Goal: Feedback & Contribution: Submit feedback/report problem

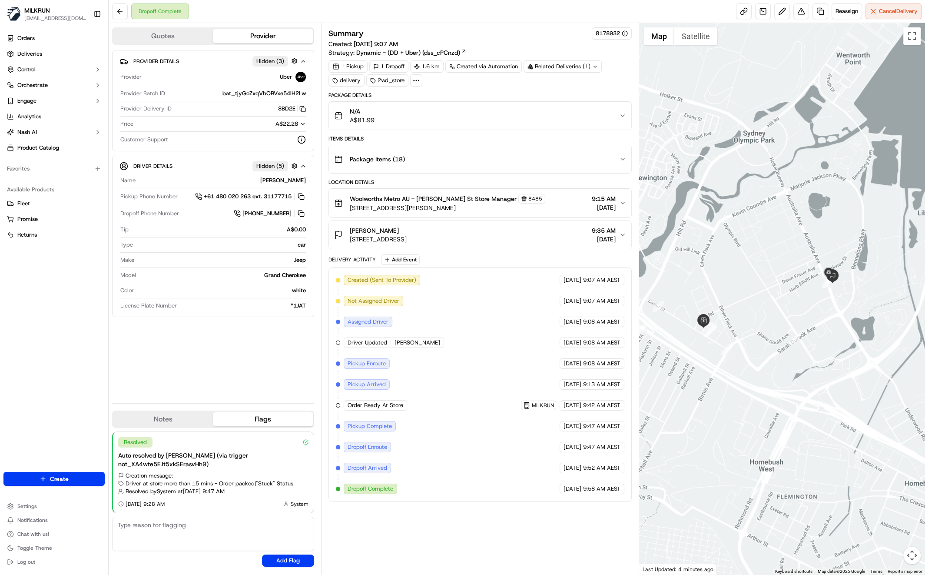
click at [843, 330] on div at bounding box center [782, 298] width 286 height 551
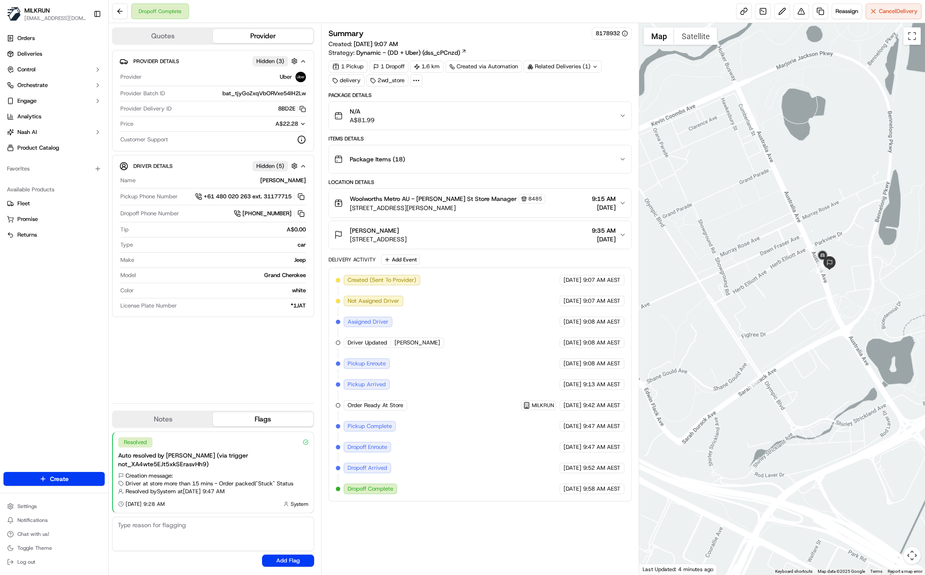
click at [237, 347] on div "Provider Details Hidden ( 3 ) Provider Uber Provider Batch ID bat_tjyGoZxqVbORV…" at bounding box center [213, 223] width 202 height 346
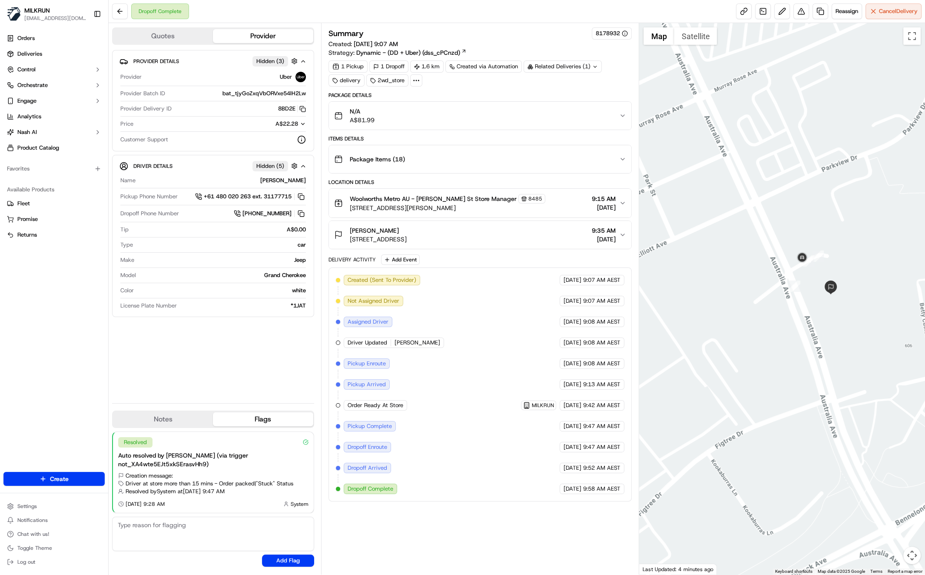
click at [468, 162] on div "Package Items ( 18 )" at bounding box center [477, 158] width 286 height 17
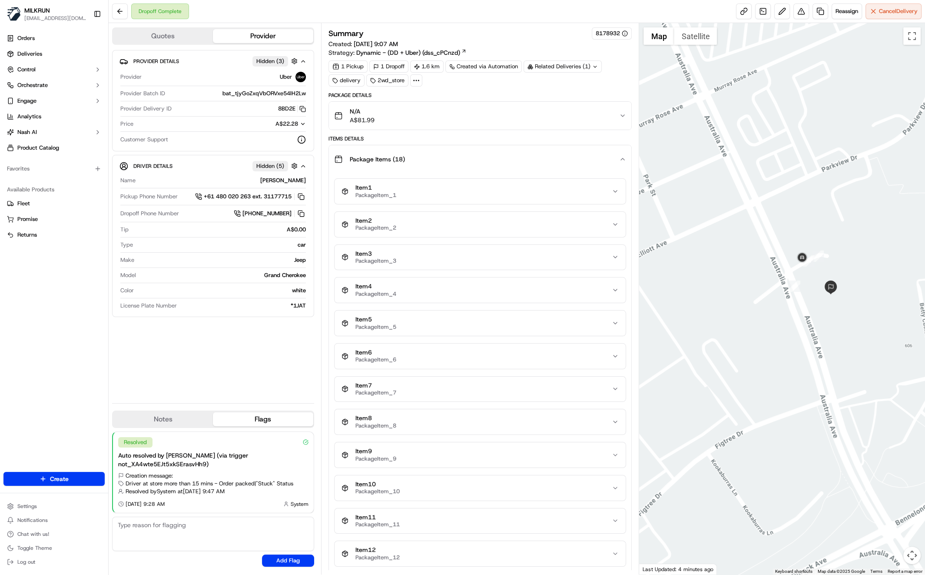
click at [468, 162] on div "Package Items ( 18 )" at bounding box center [477, 158] width 286 height 17
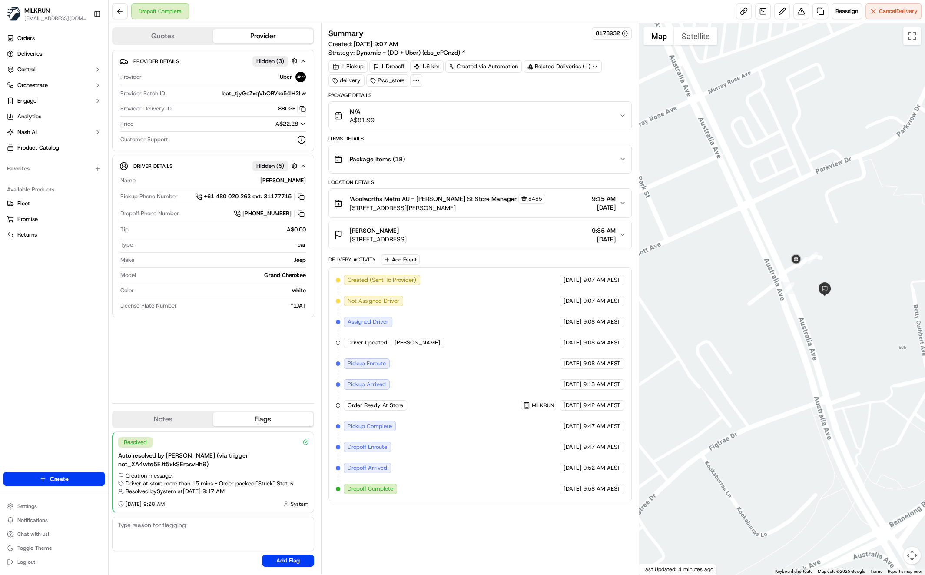
drag, startPoint x: 800, startPoint y: 315, endPoint x: 807, endPoint y: 318, distance: 7.6
click at [797, 321] on div at bounding box center [782, 298] width 286 height 551
click at [263, 363] on div "Provider Details Hidden ( 3 ) Provider Uber Provider Batch ID bat_tjyGoZxqVbORV…" at bounding box center [213, 223] width 202 height 346
click at [247, 340] on div "Provider Details Hidden ( 3 ) Provider Uber Provider Batch ID bat_tjyGoZxqVbORV…" at bounding box center [213, 223] width 202 height 346
click at [225, 381] on div "Provider Details Hidden ( 3 ) Provider Uber Provider Batch ID bat_tjyGoZxqVbORV…" at bounding box center [213, 223] width 202 height 346
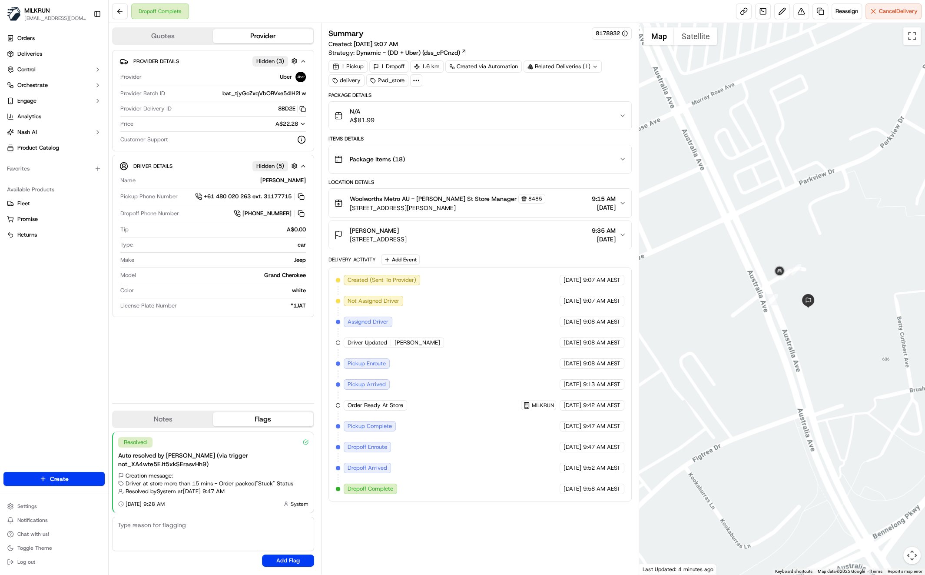
drag, startPoint x: 796, startPoint y: 285, endPoint x: 787, endPoint y: 291, distance: 10.7
click at [780, 292] on div at bounding box center [782, 298] width 286 height 551
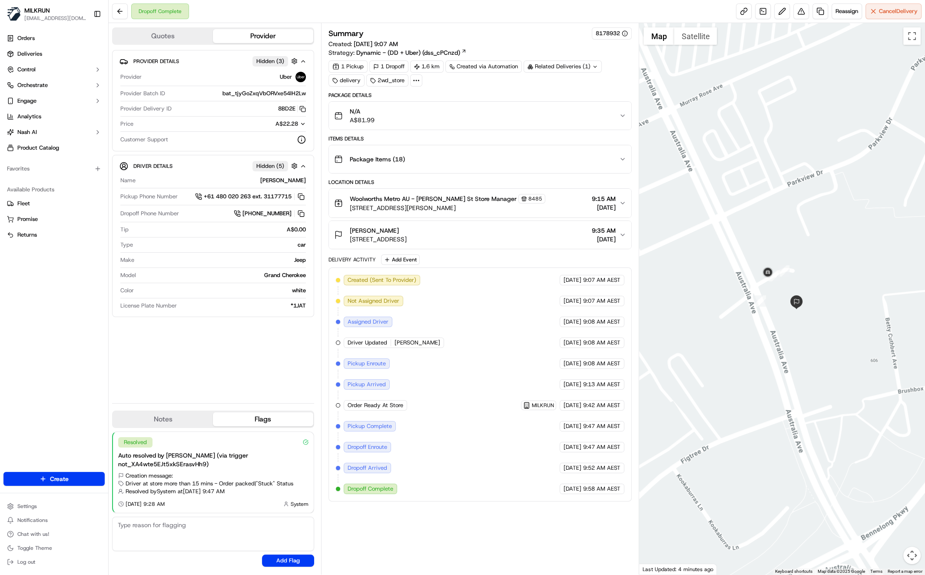
click at [757, 338] on div at bounding box center [782, 298] width 286 height 551
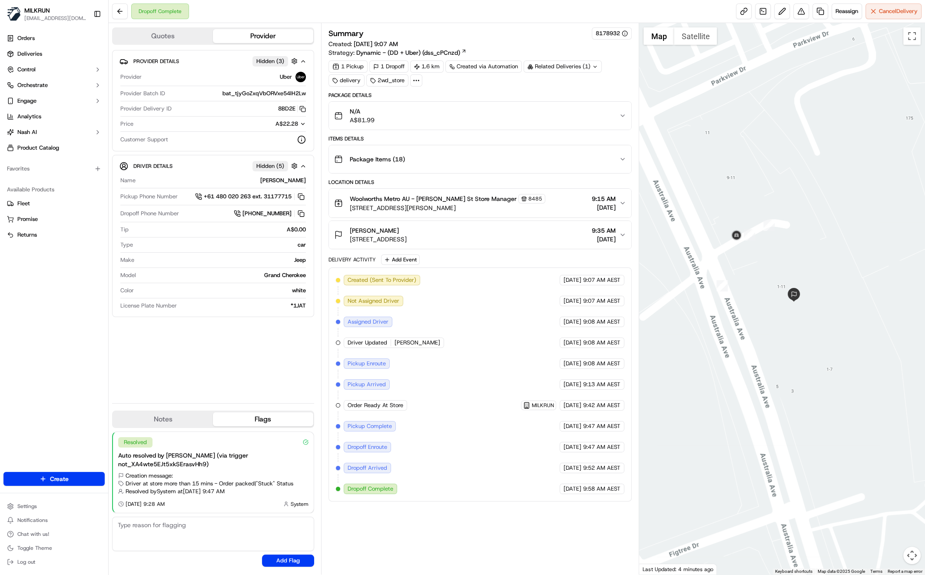
click at [263, 347] on div "Provider Details Hidden ( 3 ) Provider Uber Provider Batch ID bat_tjyGoZxqVbORV…" at bounding box center [213, 223] width 202 height 346
click at [800, 15] on button at bounding box center [802, 11] width 16 height 16
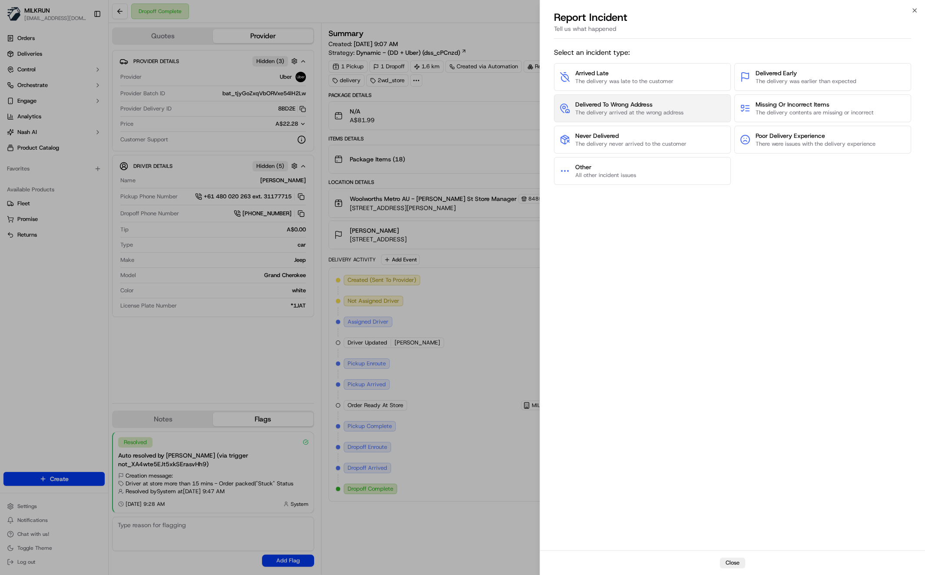
click at [602, 112] on span "The delivery arrived at the wrong address" at bounding box center [629, 113] width 108 height 8
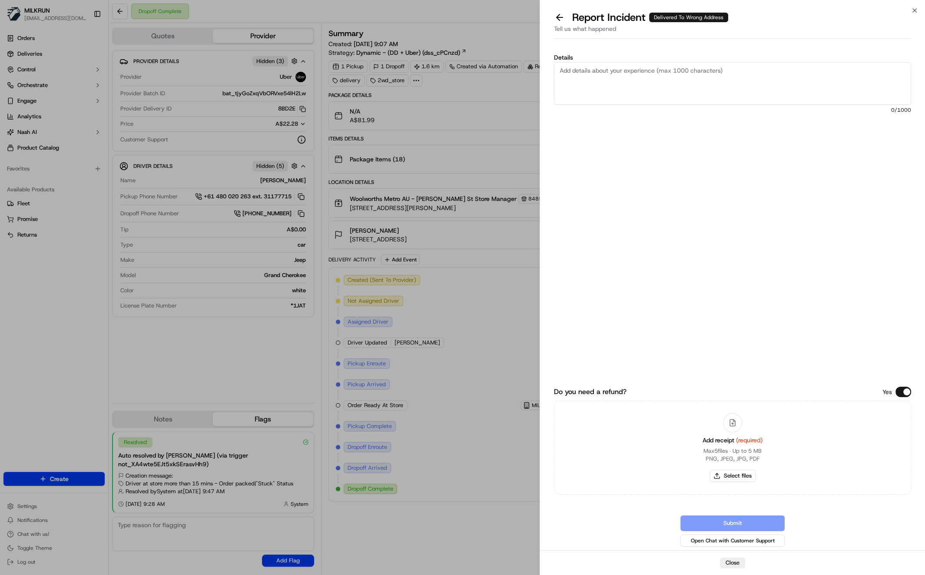
click at [597, 88] on textarea "Details" at bounding box center [732, 83] width 357 height 43
click at [658, 71] on textarea "Customer did not receive the order Driver delivered to wrong address" at bounding box center [732, 83] width 357 height 43
click at [768, 74] on textarea "Customer did not receive the order. Driver delivered to wrong address" at bounding box center [732, 83] width 357 height 43
drag, startPoint x: 811, startPoint y: 70, endPoint x: 546, endPoint y: 73, distance: 265.1
click at [546, 73] on div "Details Customer did not receive the order. Driver delivered to wrong address p…" at bounding box center [732, 296] width 385 height 508
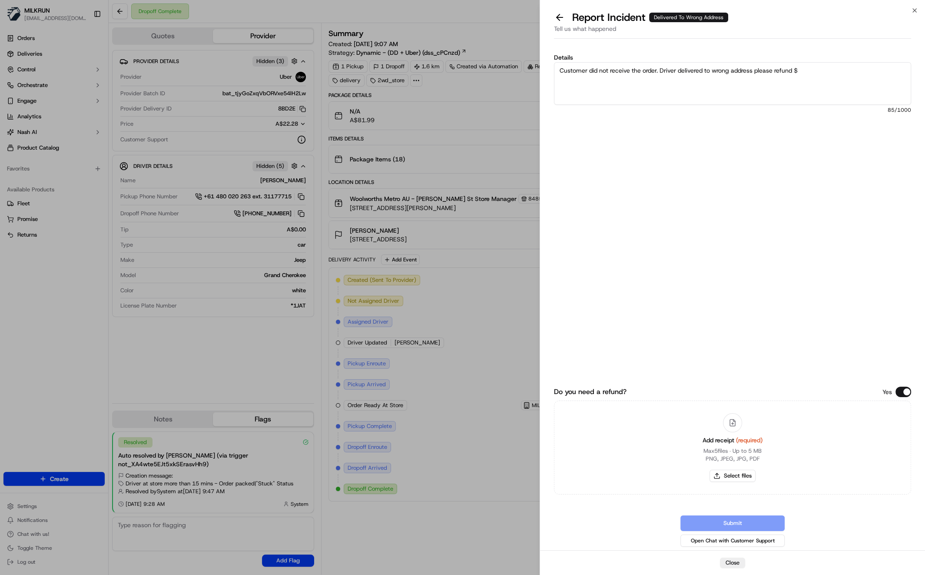
click at [843, 78] on textarea "Customer did not receive the order. Driver delivered to wrong address please re…" at bounding box center [732, 83] width 357 height 43
click at [826, 67] on textarea "Customer did not receive the order. Driver delivered to wrong address please re…" at bounding box center [732, 83] width 357 height 43
type textarea "Customer did not receive the order. Driver delivered to wrong address please re…"
click at [702, 271] on div "Do you need a refund? Yes Add receipt (required) Max 5 files ∙ Up to 5 MB PNG, …" at bounding box center [732, 404] width 357 height 288
click at [727, 478] on button "Select files" at bounding box center [733, 475] width 46 height 12
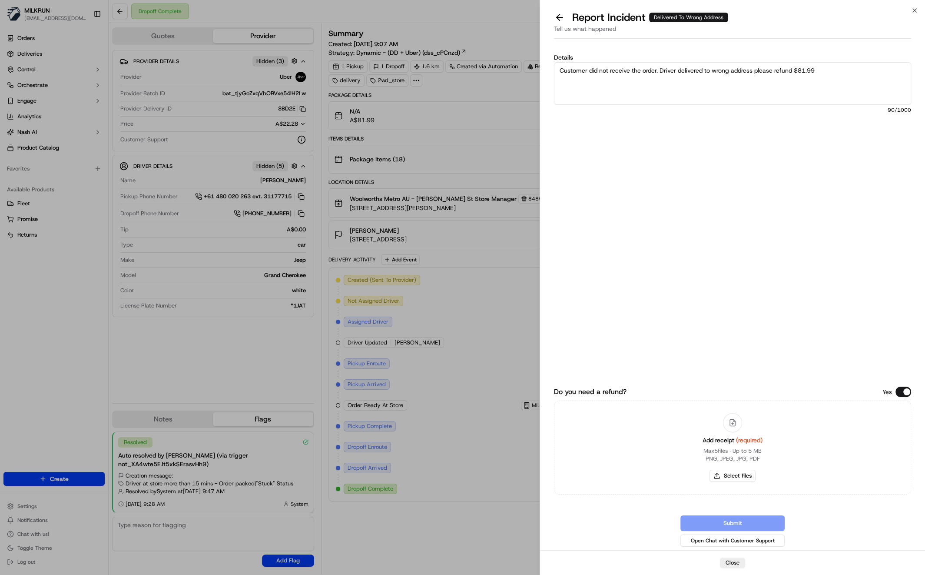
type input "C:\fakepath\Screen Shot 2025-09-21 at 10.10.39 am.png"
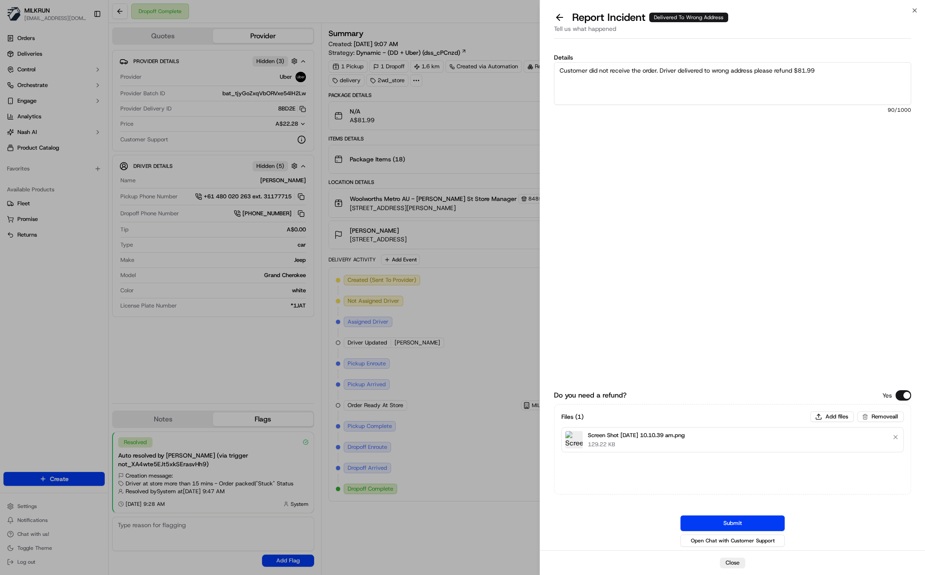
drag, startPoint x: 759, startPoint y: 296, endPoint x: 764, endPoint y: 295, distance: 5.1
click at [760, 295] on div "Do you need a refund? Yes Files ( 1 ) Add files Remove all Screen Shot 2025-09-…" at bounding box center [732, 404] width 357 height 288
click at [731, 523] on button "Submit" at bounding box center [733, 523] width 104 height 16
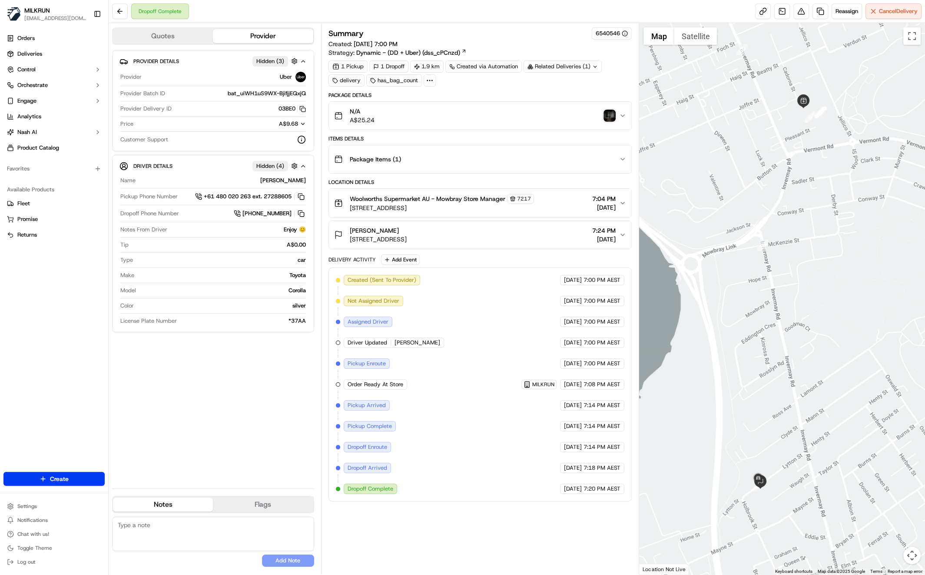
click at [228, 433] on div "Provider Details Hidden ( 3 ) Provider Uber Provider Batch ID bat_uiWH1uS9WX-Bj…" at bounding box center [213, 265] width 202 height 431
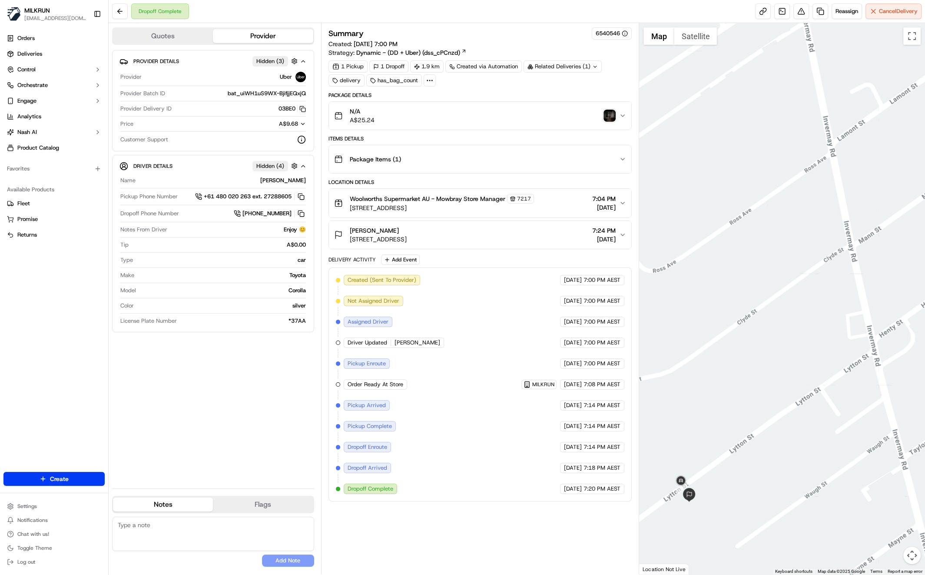
drag, startPoint x: 757, startPoint y: 451, endPoint x: 791, endPoint y: 425, distance: 43.2
click at [791, 425] on div at bounding box center [782, 298] width 286 height 551
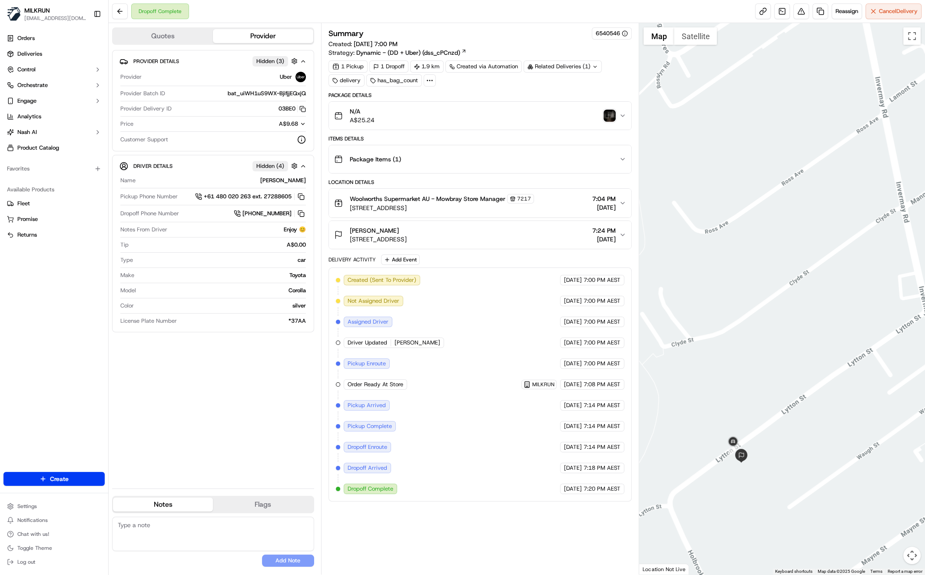
click at [610, 115] on img "button" at bounding box center [610, 116] width 12 height 12
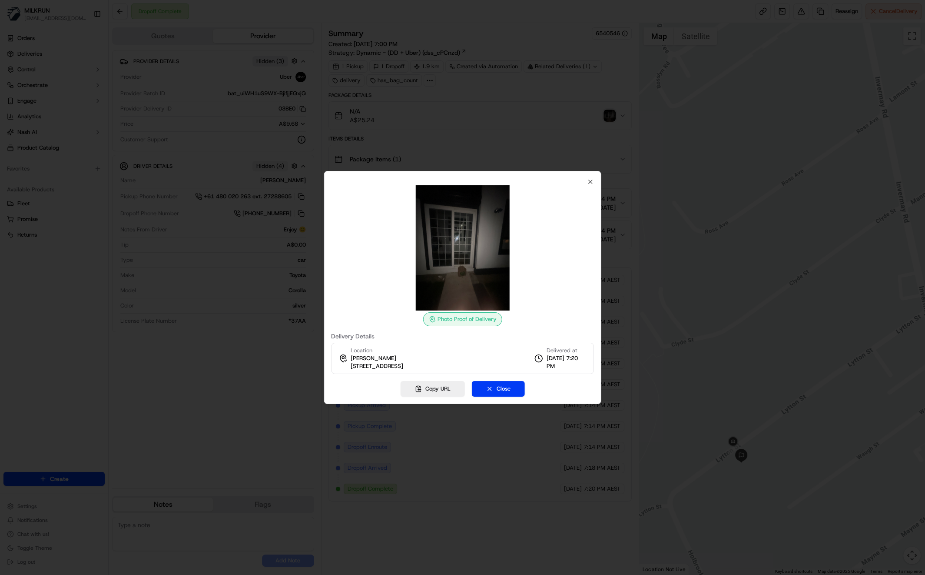
click at [482, 153] on div at bounding box center [462, 287] width 925 height 575
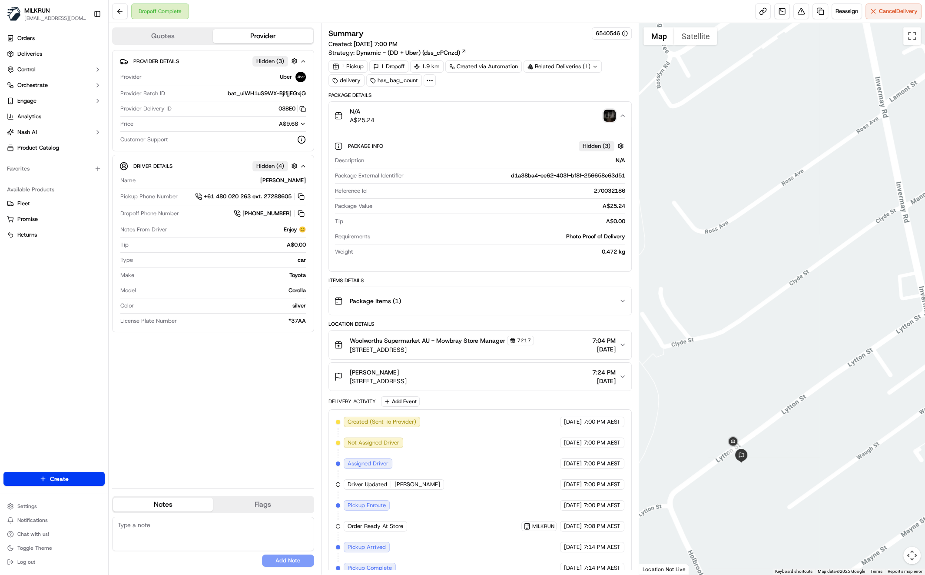
drag, startPoint x: 352, startPoint y: 378, endPoint x: 465, endPoint y: 381, distance: 112.2
click at [465, 381] on div "jack uncan 23 Lytton St, Invermay, TAS 7248, AU 7:24 PM 18/09/2025" at bounding box center [477, 376] width 286 height 17
copy span "23 Lytton St, Invermay, TAS 7248, AU"
click at [613, 117] on img "button" at bounding box center [610, 116] width 12 height 12
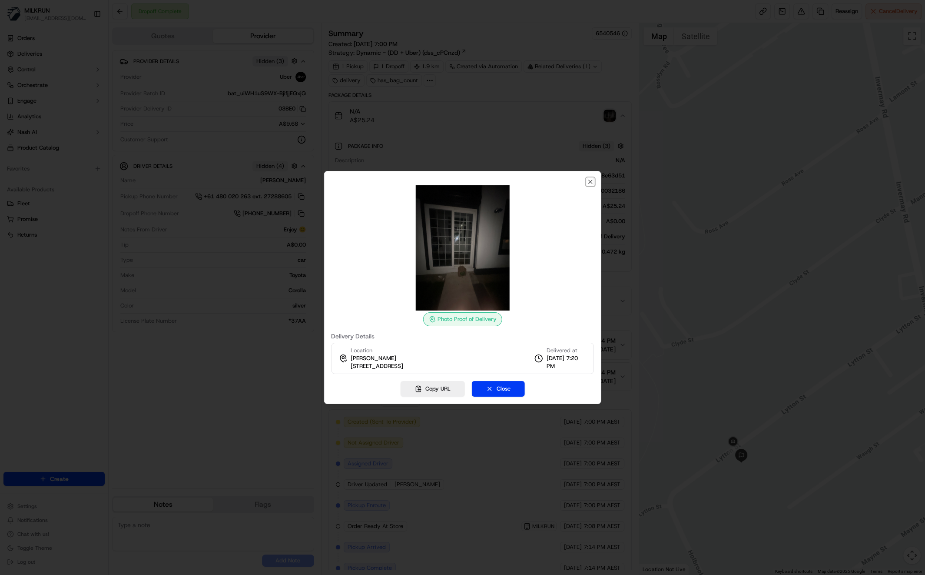
drag, startPoint x: 589, startPoint y: 183, endPoint x: 555, endPoint y: 185, distance: 34.0
click at [589, 183] on icon "button" at bounding box center [590, 181] width 7 height 7
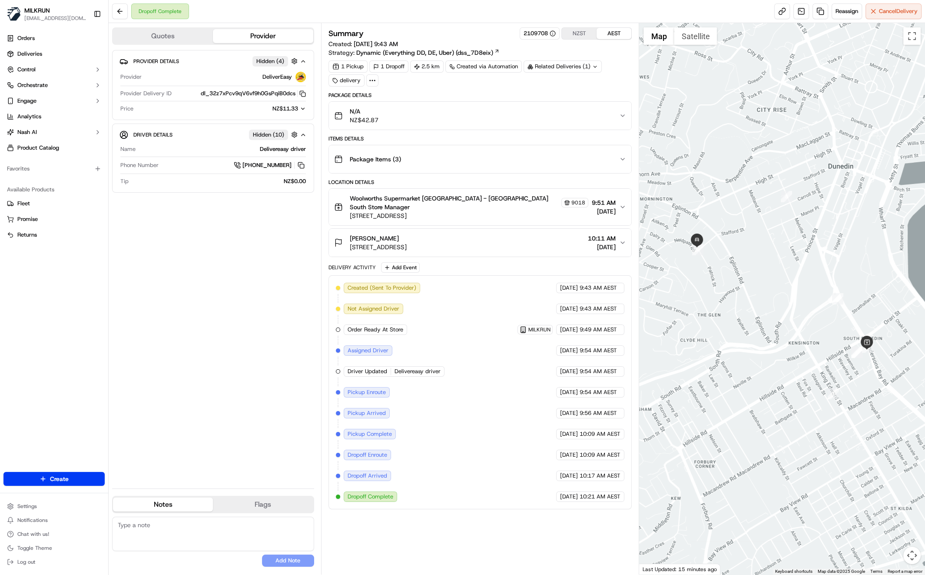
click at [253, 270] on div "Provider Details Hidden ( 4 ) Provider DeliverEasy Provider Delivery ID dl_32z7…" at bounding box center [213, 265] width 202 height 431
click at [626, 203] on icon "button" at bounding box center [622, 206] width 7 height 7
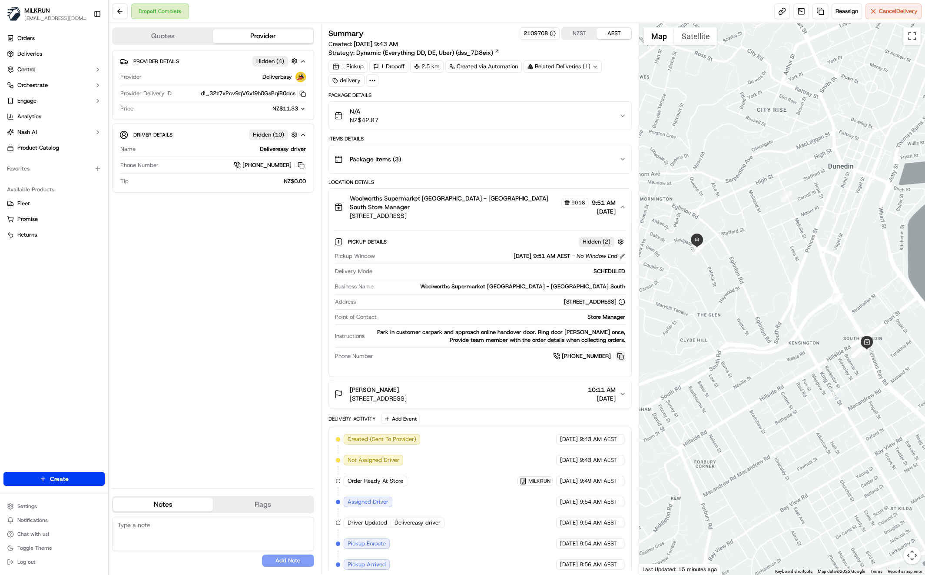
click at [623, 351] on button at bounding box center [621, 356] width 10 height 10
click at [254, 334] on div "Provider Details Hidden ( 4 ) Provider DeliverEasy Provider Delivery ID dl_32z7…" at bounding box center [213, 265] width 202 height 431
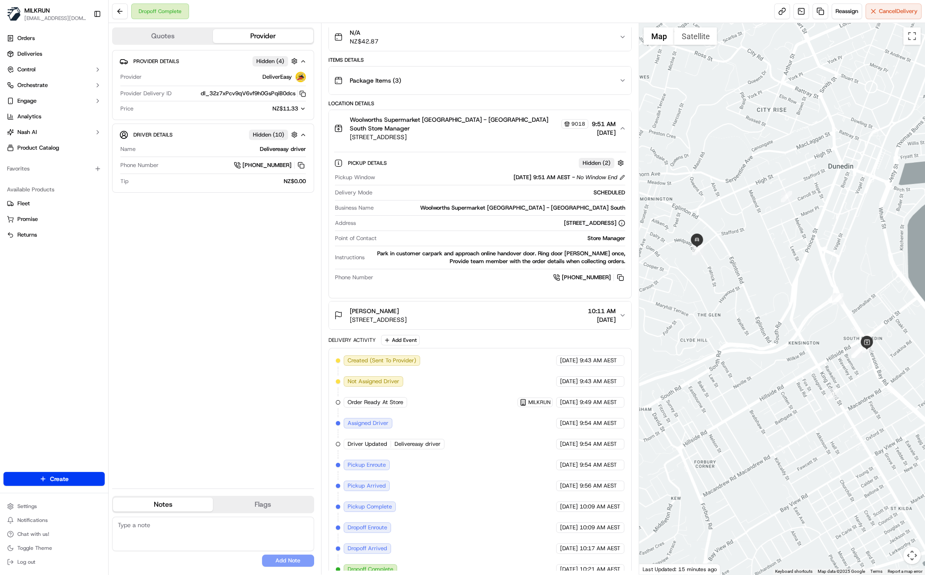
click at [204, 292] on div "Provider Details Hidden ( 4 ) Provider DeliverEasy Provider Delivery ID dl_32z7…" at bounding box center [213, 265] width 202 height 431
click at [236, 296] on div "Provider Details Hidden ( 4 ) Provider DeliverEasy Provider Delivery ID dl_32z7…" at bounding box center [213, 265] width 202 height 431
click at [236, 277] on div "Provider Details Hidden ( 4 ) Provider DeliverEasy Provider Delivery ID dl_32z7…" at bounding box center [213, 265] width 202 height 431
click at [301, 166] on button at bounding box center [301, 165] width 10 height 10
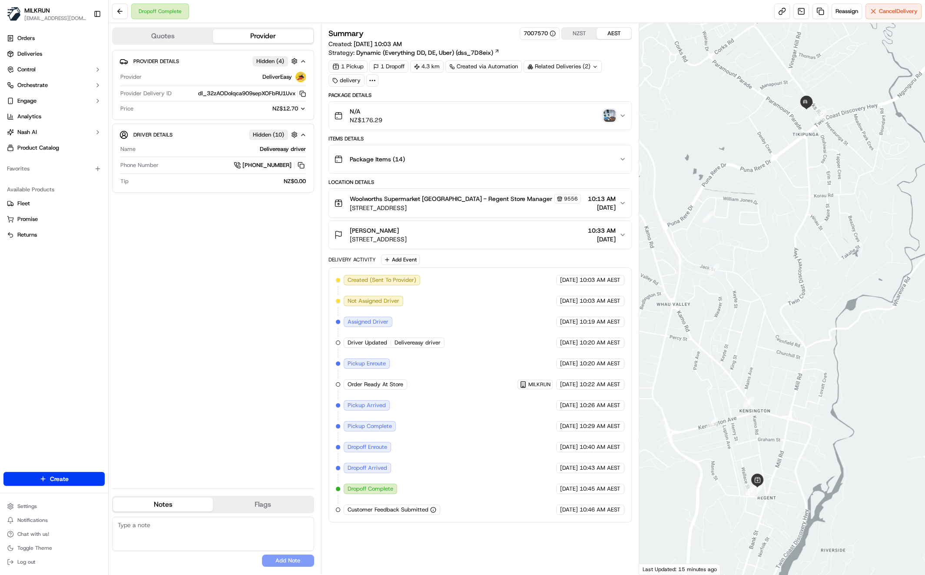
click at [273, 284] on div "Provider Details Hidden ( 4 ) Provider DeliverEasy Provider Delivery ID dl_32zA…" at bounding box center [213, 265] width 202 height 431
click at [607, 116] on img "button" at bounding box center [610, 116] width 12 height 12
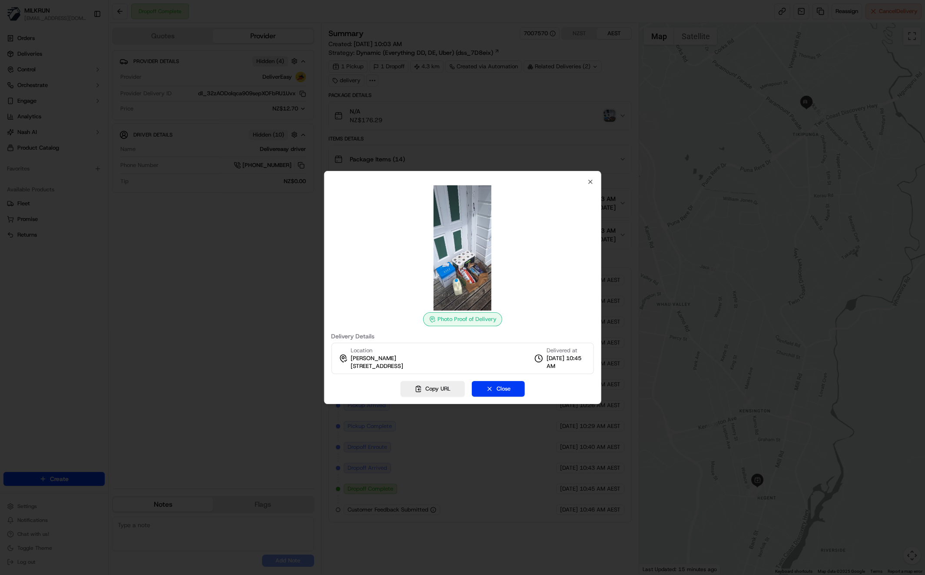
click at [282, 306] on div at bounding box center [462, 287] width 925 height 575
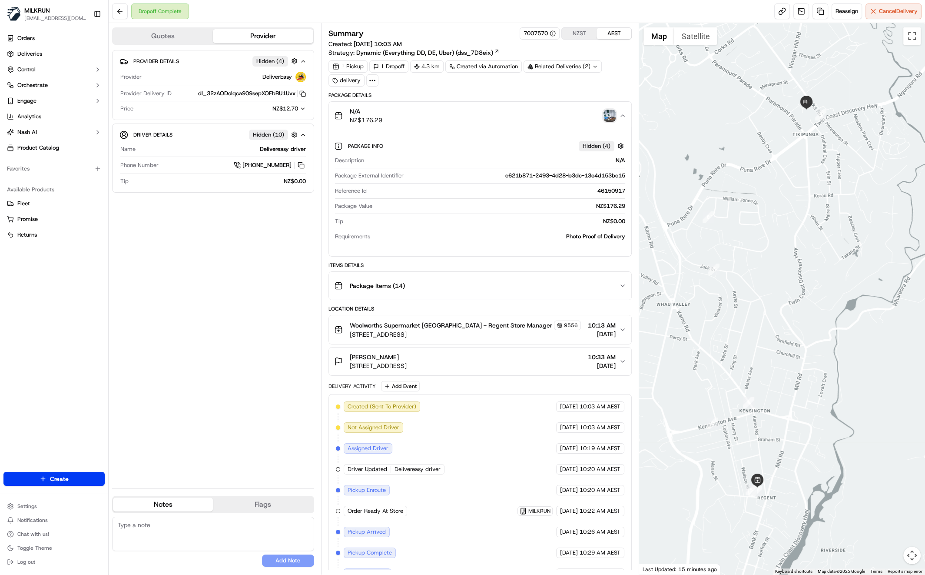
click at [620, 328] on icon "button" at bounding box center [622, 329] width 7 height 7
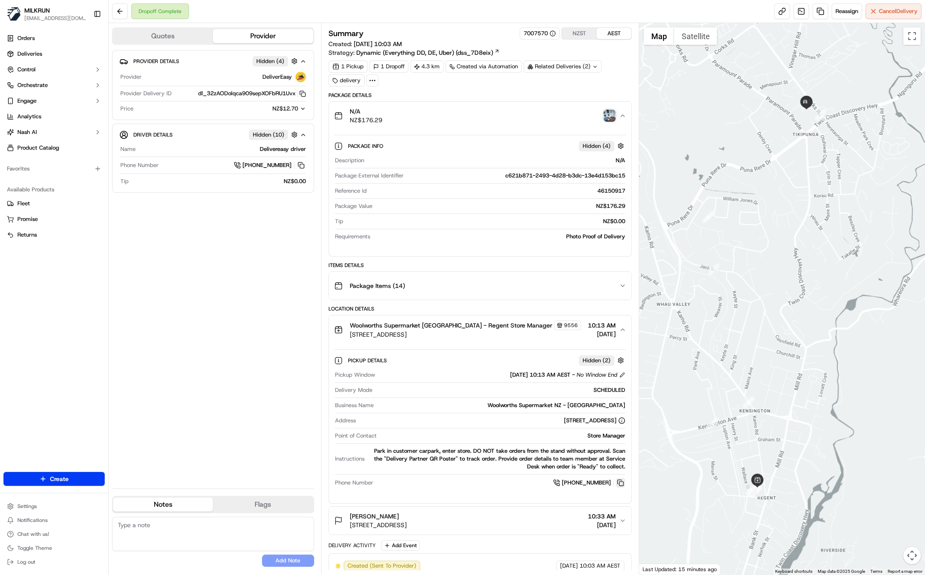
click at [619, 482] on button at bounding box center [621, 483] width 10 height 10
click at [196, 269] on div "Provider Details Hidden ( 4 ) Provider DeliverEasy Provider Delivery ID dl_32zA…" at bounding box center [213, 265] width 202 height 431
drag, startPoint x: 179, startPoint y: 267, endPoint x: 185, endPoint y: 263, distance: 6.9
click at [179, 267] on div "Provider Details Hidden ( 4 ) Provider DeliverEasy Provider Delivery ID dl_32zA…" at bounding box center [213, 265] width 202 height 431
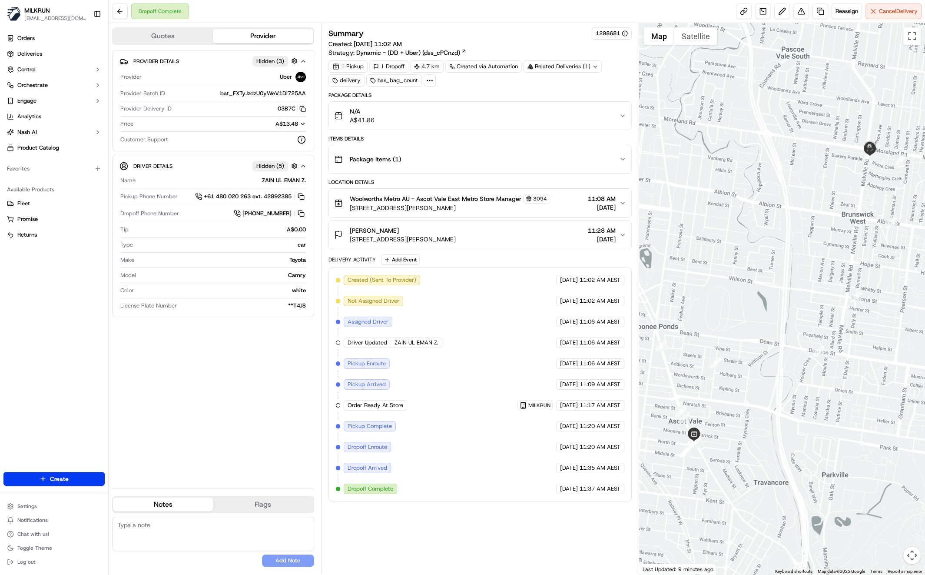
click at [249, 444] on div "Provider Details Hidden ( 3 ) Provider Uber Provider Batch ID bat_FXTyJzdzU0yWe…" at bounding box center [213, 265] width 202 height 431
click at [219, 422] on div "Provider Details Hidden ( 3 ) Provider Uber Provider Batch ID bat_FXTyJzdzU0yWe…" at bounding box center [213, 265] width 202 height 431
click at [134, 394] on div "Provider Details Hidden ( 3 ) Provider Uber Provider Batch ID bat_FXTyJzdzU0yWe…" at bounding box center [213, 265] width 202 height 431
click at [621, 156] on icon "button" at bounding box center [622, 159] width 7 height 7
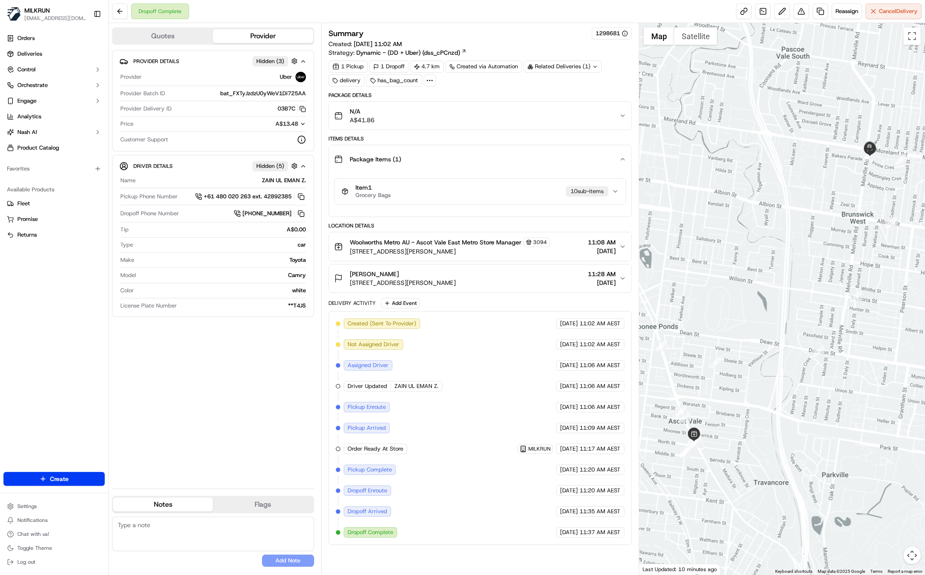
click at [625, 156] on icon "button" at bounding box center [622, 159] width 7 height 7
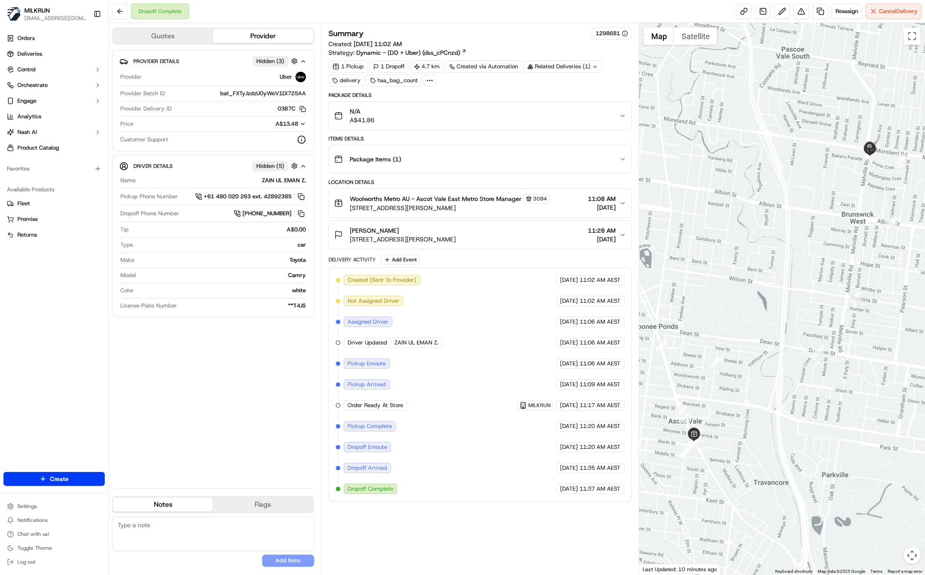
click at [620, 118] on button "N/A A$41.86" at bounding box center [480, 116] width 303 height 28
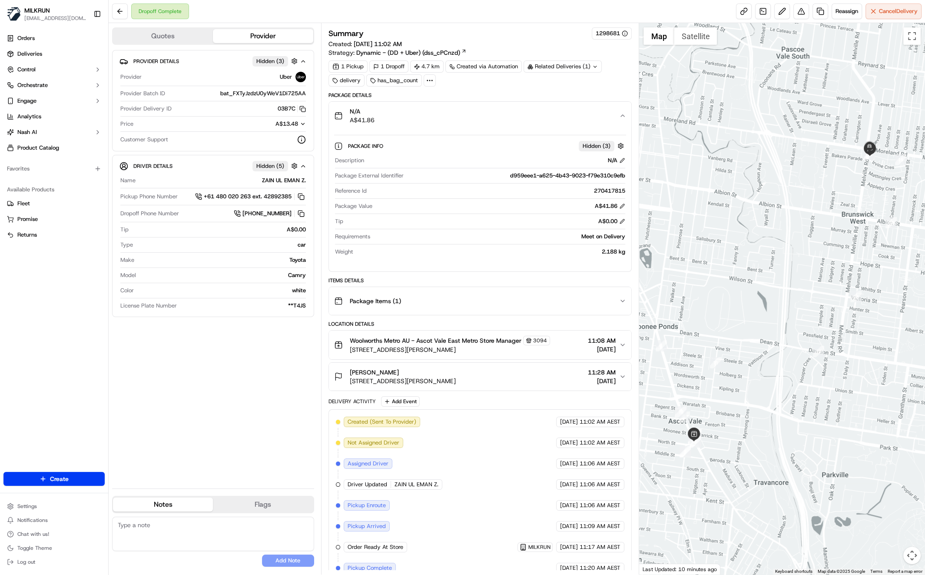
click at [622, 116] on icon "button" at bounding box center [622, 115] width 7 height 7
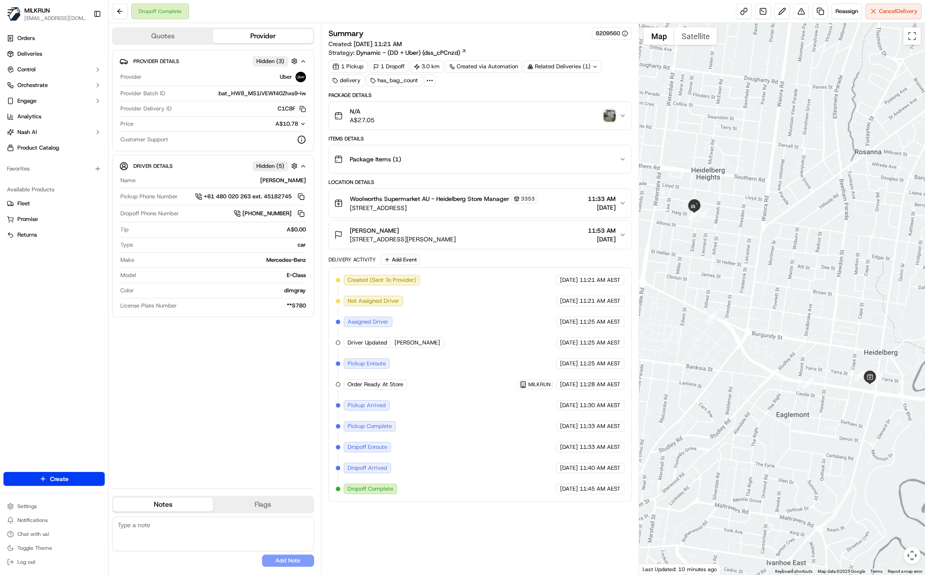
click at [612, 112] on img "button" at bounding box center [610, 116] width 12 height 12
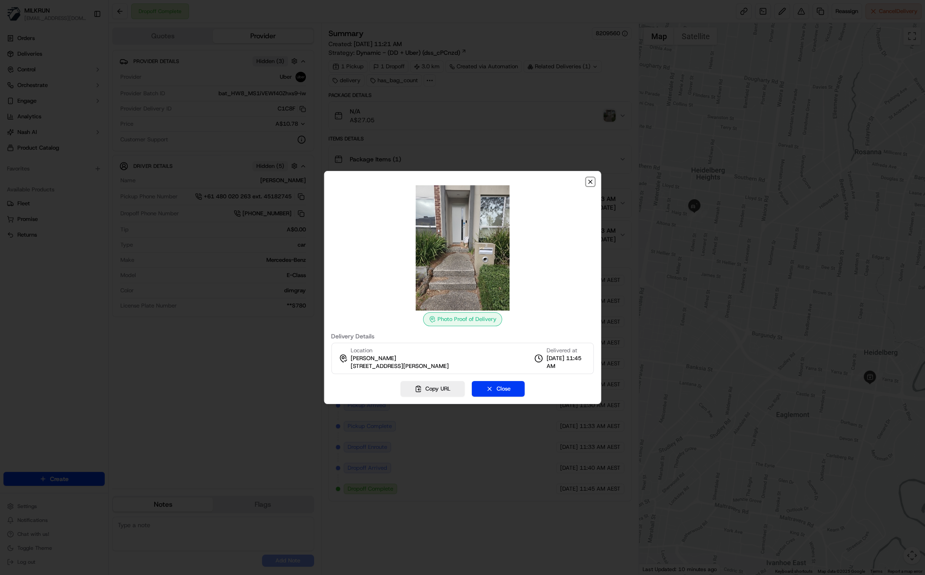
click at [591, 183] on icon "button" at bounding box center [590, 181] width 3 height 3
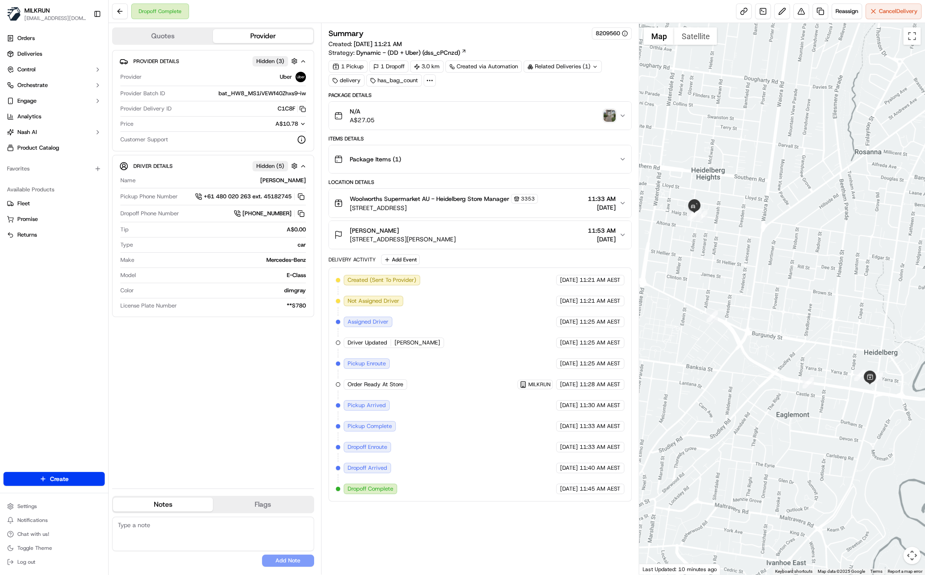
drag, startPoint x: 244, startPoint y: 432, endPoint x: 238, endPoint y: 425, distance: 9.9
click at [238, 426] on div "Provider Details Hidden ( 3 ) Provider Uber Provider Batch ID bat_HW8_MS1iVEWf4…" at bounding box center [213, 265] width 202 height 431
drag, startPoint x: 495, startPoint y: 201, endPoint x: 475, endPoint y: 211, distance: 22.4
click at [495, 201] on span "Woolworths Supermarket AU - Heidelberg Store Manager" at bounding box center [429, 198] width 159 height 9
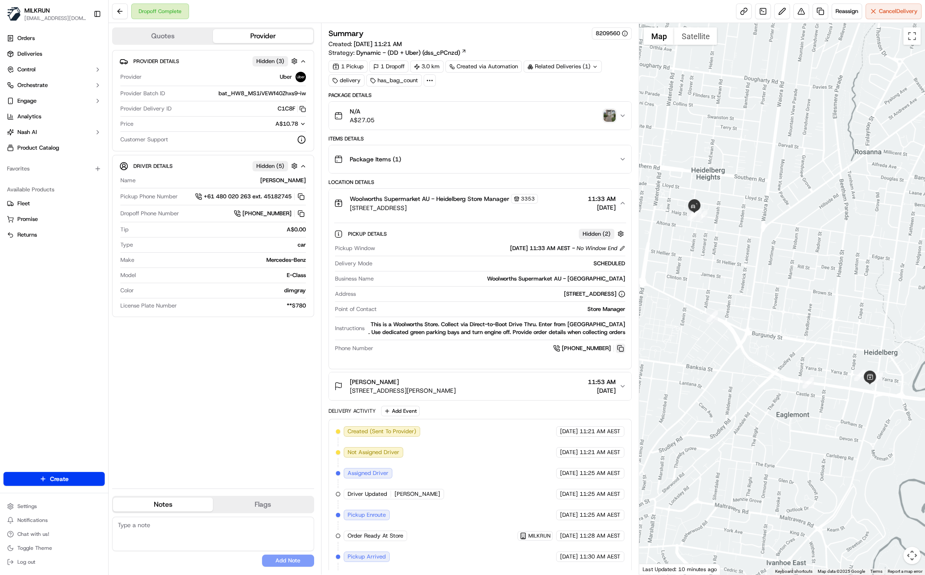
click at [623, 347] on button at bounding box center [621, 348] width 10 height 10
click at [236, 479] on div "Quotes Provider Provider Details Hidden ( 3 ) Provider Uber Provider Batch ID b…" at bounding box center [215, 298] width 213 height 551
drag, startPoint x: 435, startPoint y: 197, endPoint x: 466, endPoint y: 197, distance: 31.7
click at [468, 198] on span "Woolworths Supermarket AU - Heidelberg Store Manager" at bounding box center [429, 198] width 159 height 9
click at [88, 321] on div "Orders Deliveries Control Orchestrate Engage Analytics Nash AI Product Catalog …" at bounding box center [54, 246] width 108 height 437
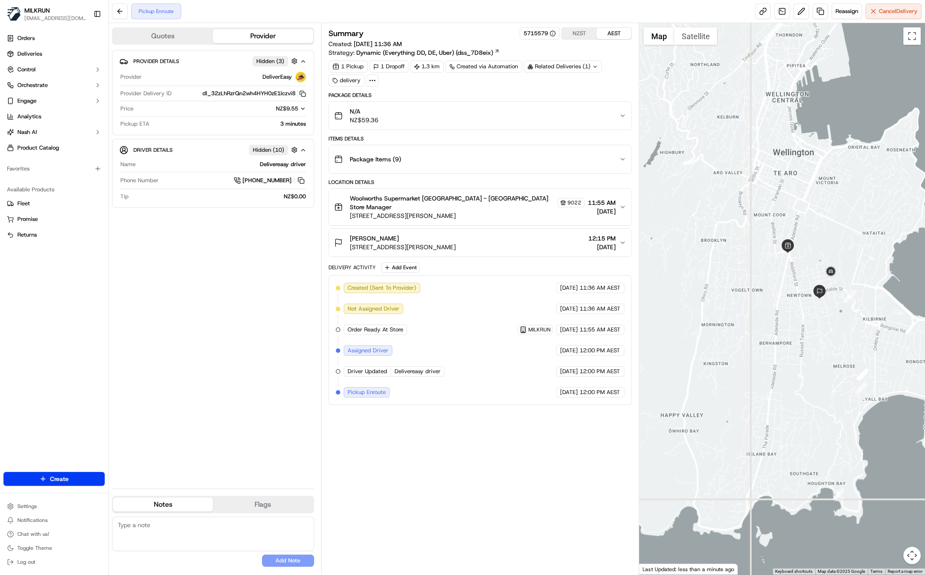
click at [826, 347] on div at bounding box center [782, 298] width 286 height 551
click at [281, 339] on div "Provider Details Hidden ( 3 ) Provider DeliverEasy Provider Delivery ID dl_32zL…" at bounding box center [213, 265] width 202 height 431
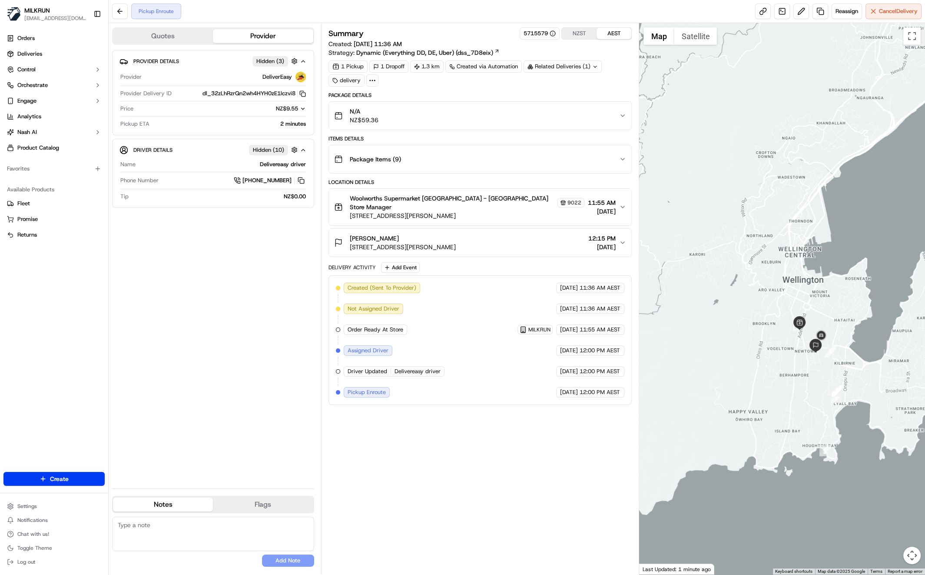
drag, startPoint x: 866, startPoint y: 321, endPoint x: 846, endPoint y: 319, distance: 20.1
click at [844, 320] on div at bounding box center [782, 298] width 286 height 551
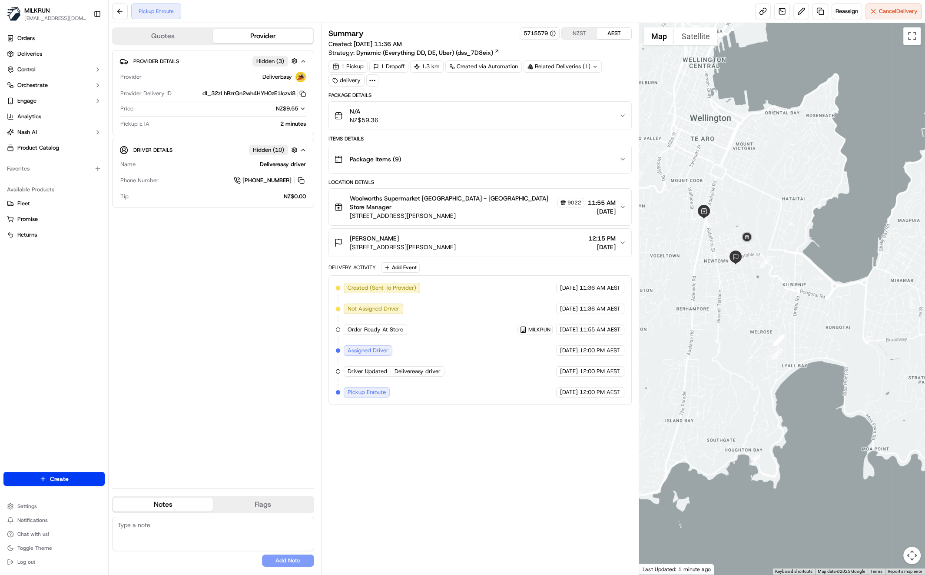
click at [274, 269] on div "Provider Details Hidden ( 3 ) Provider DeliverEasy Provider Delivery ID dl_32zL…" at bounding box center [213, 265] width 202 height 431
click at [233, 342] on div "Provider Details Hidden ( 3 ) Provider DeliverEasy Provider Delivery ID dl_32zL…" at bounding box center [213, 265] width 202 height 431
drag, startPoint x: 151, startPoint y: 305, endPoint x: 123, endPoint y: 272, distance: 43.1
click at [150, 305] on div "Provider Details Hidden ( 3 ) Provider DeliverEasy Provider Delivery ID dl_32zL…" at bounding box center [213, 265] width 202 height 431
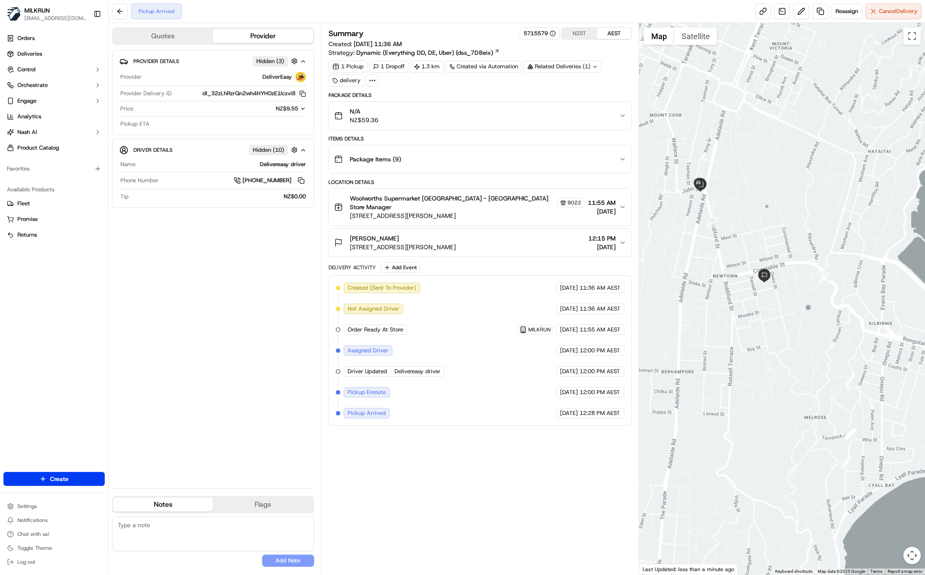
click at [187, 358] on div "Provider Details Hidden ( 3 ) Provider DeliverEasy Provider Delivery ID dl_32zL…" at bounding box center [213, 265] width 202 height 431
click at [208, 322] on div "Provider Details Hidden ( 3 ) Provider DeliverEasy Provider Delivery ID dl_32zL…" at bounding box center [213, 265] width 202 height 431
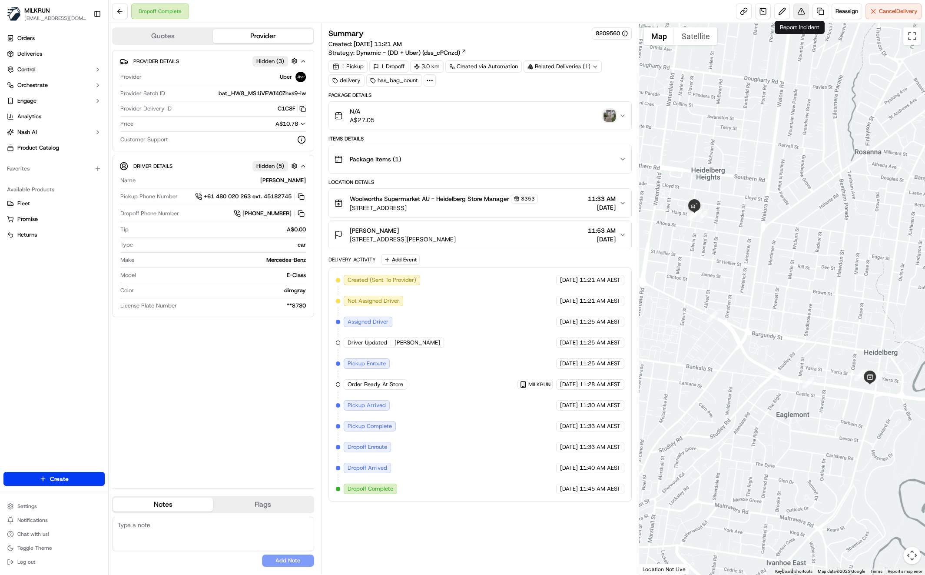
click at [799, 17] on button at bounding box center [802, 11] width 16 height 16
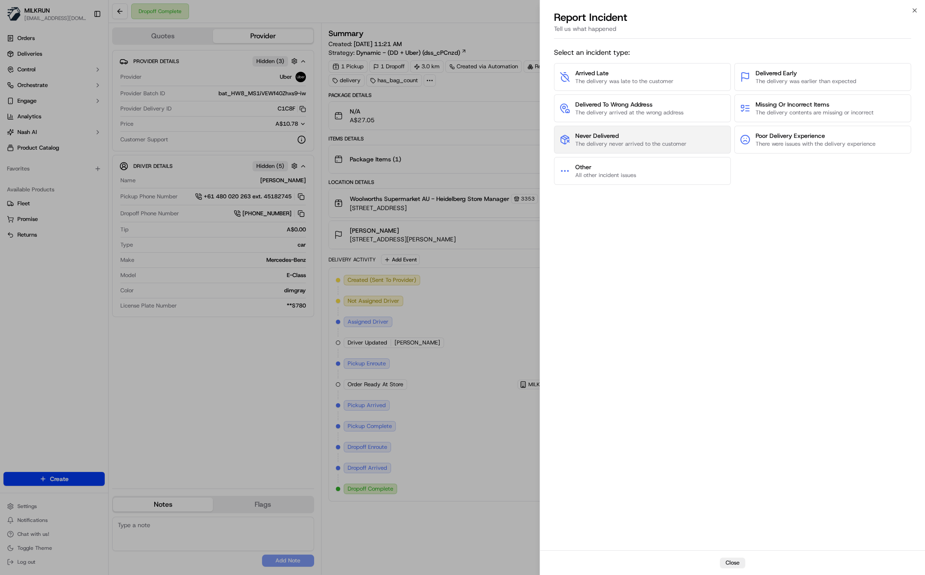
click at [626, 134] on span "Never Delivered" at bounding box center [630, 135] width 111 height 9
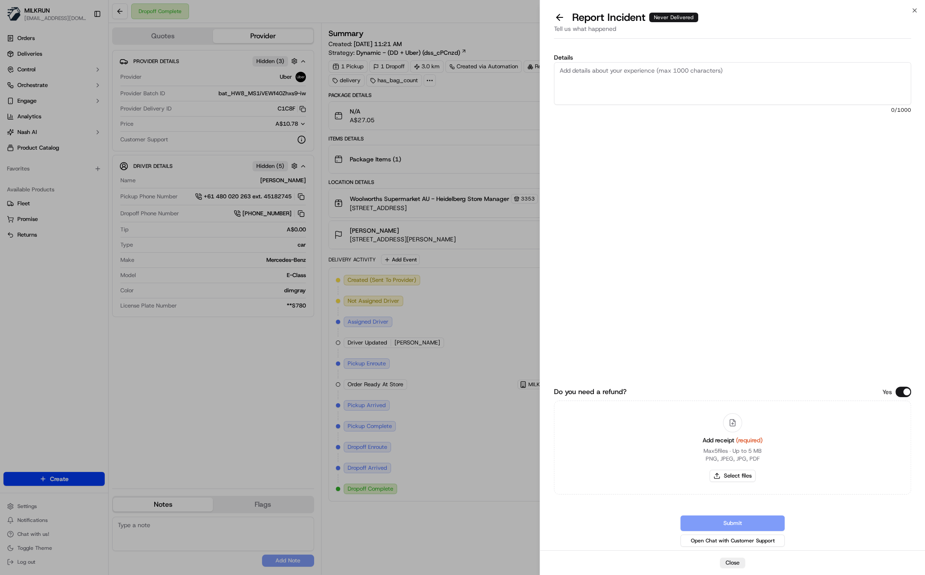
click at [616, 83] on textarea "Details" at bounding box center [732, 83] width 357 height 43
type textarea "Delivered to the wrong Customer please Refund $"
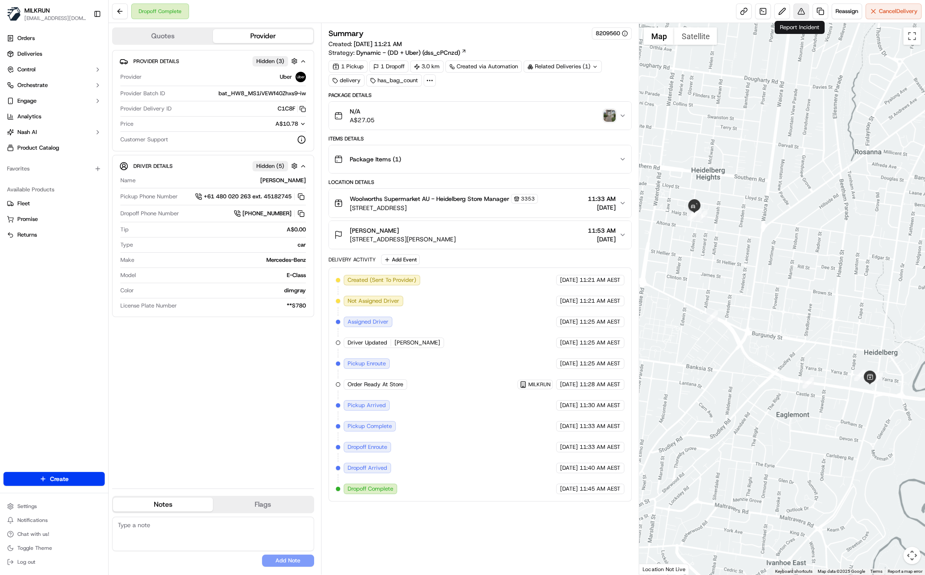
click at [801, 15] on button at bounding box center [802, 11] width 16 height 16
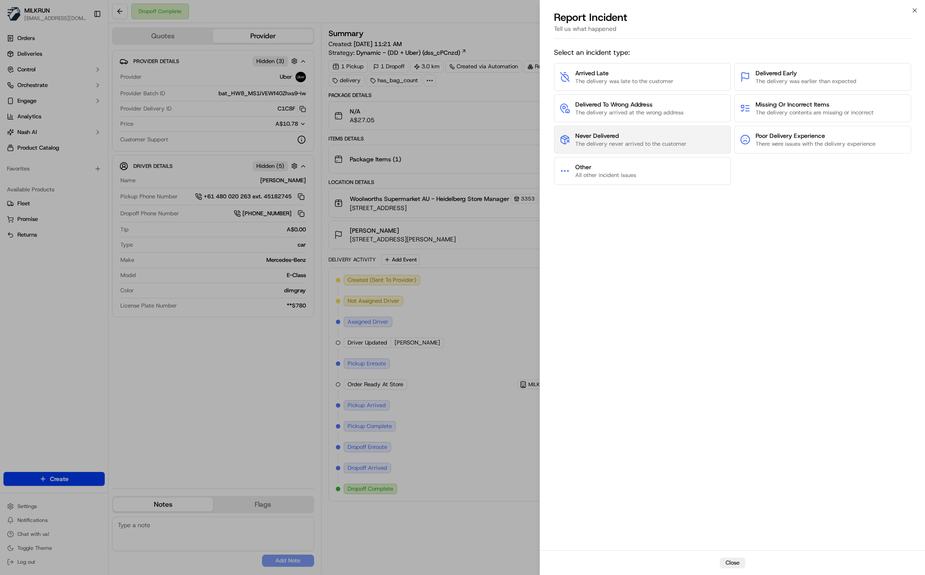
click at [599, 138] on span "Never Delivered" at bounding box center [630, 135] width 111 height 9
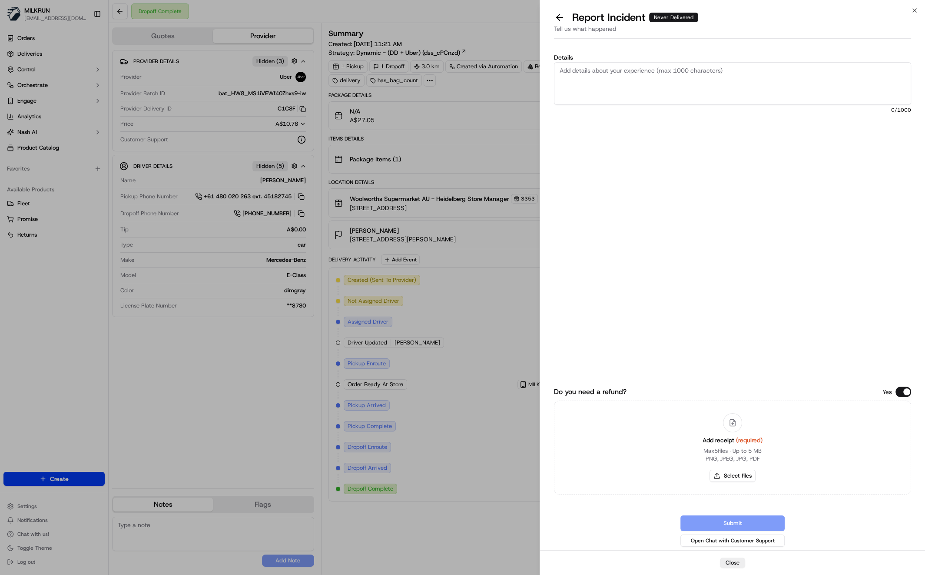
click at [614, 91] on textarea "Details" at bounding box center [732, 83] width 357 height 43
click at [645, 82] on textarea "Details" at bounding box center [732, 83] width 357 height 43
paste textarea "Customer did not receive the order. Driver delivered to wrong address please re…"
type textarea "Customer did not receive the order. Driver delivered to wrong address please re…"
click at [728, 480] on button "Select files" at bounding box center [733, 475] width 46 height 12
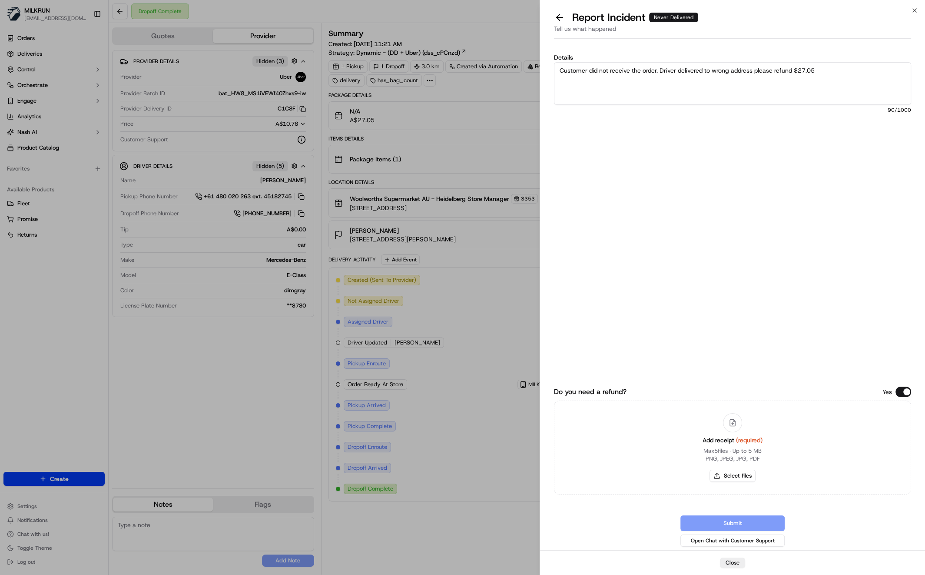
type input "C:\fakepath\Screen Shot 2025-09-21 at 12.43.54 pm.png"
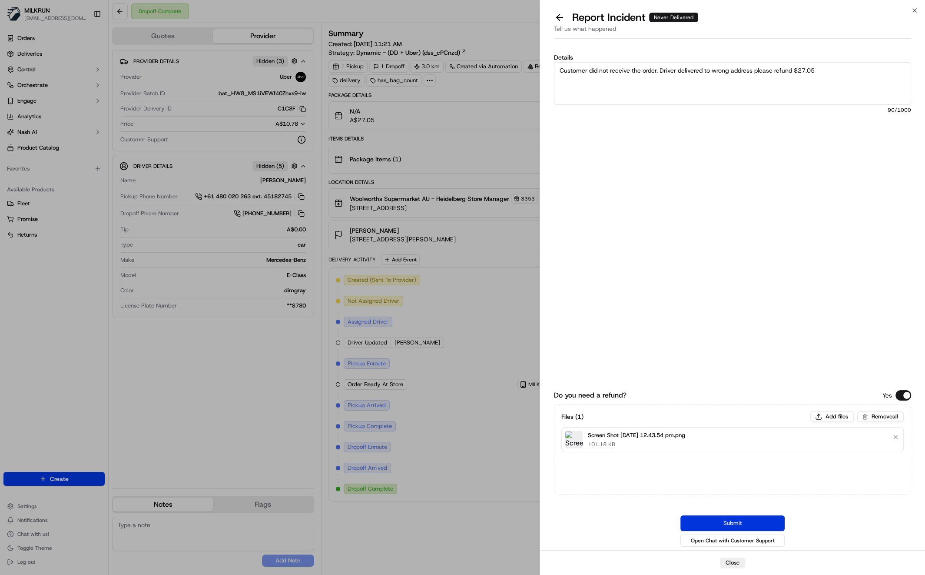
click at [731, 522] on button "Submit" at bounding box center [733, 523] width 104 height 16
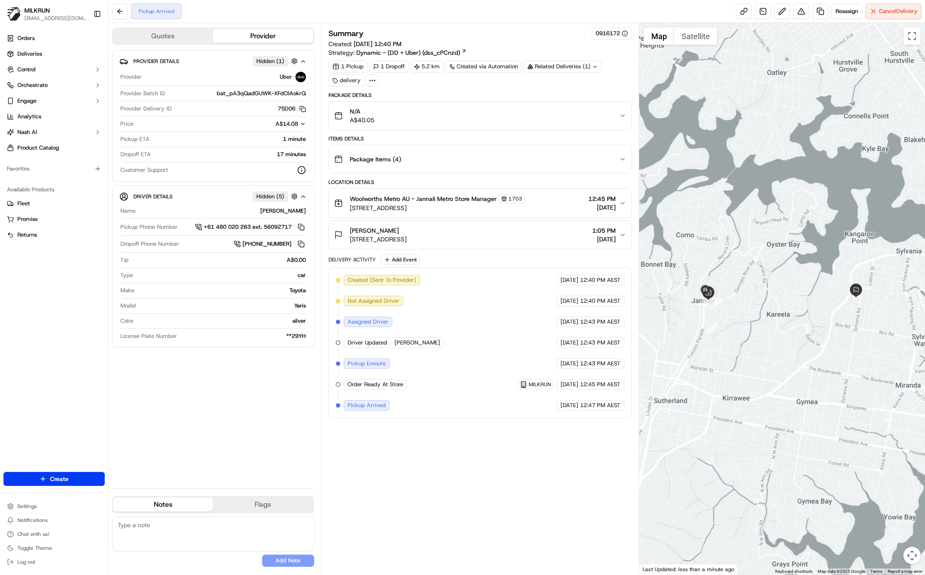
click at [537, 481] on div "Summary 0916172 Created: [DATE] 12:40 PM Strategy: Dynamic - (DD + Uber) (dss_c…" at bounding box center [481, 298] width 304 height 542
click at [525, 471] on div "Summary 0916172 Created: [DATE] 12:40 PM Strategy: Dynamic - (DD + Uber) (dss_c…" at bounding box center [481, 298] width 304 height 542
click at [429, 480] on div "Summary 0916172 Created: 21/09/2025 12:40 PM Strategy: Dynamic - (DD + Uber) (d…" at bounding box center [481, 298] width 304 height 542
drag, startPoint x: 794, startPoint y: 382, endPoint x: 782, endPoint y: 315, distance: 68.5
click at [794, 382] on div at bounding box center [782, 298] width 286 height 551
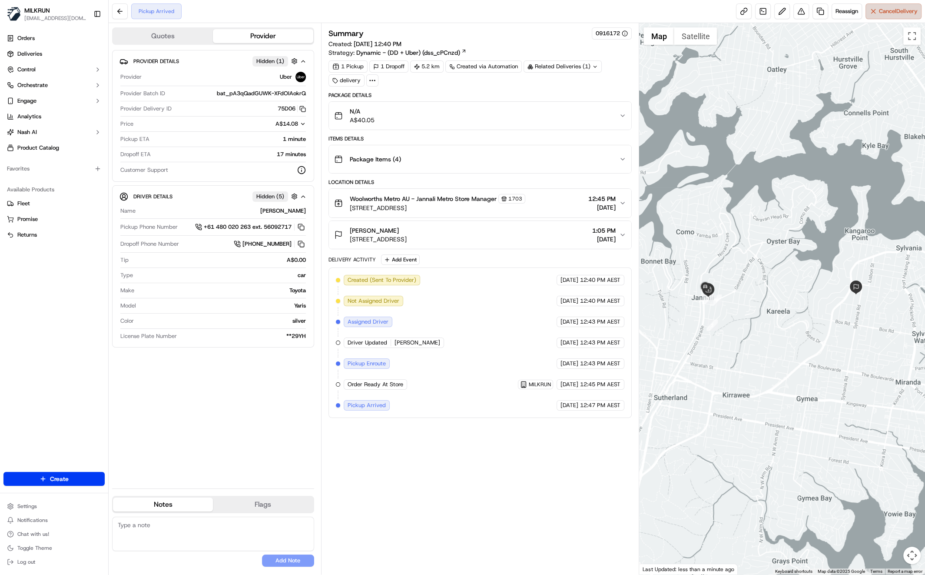
click at [890, 12] on span "Cancel Delivery" at bounding box center [898, 11] width 39 height 8
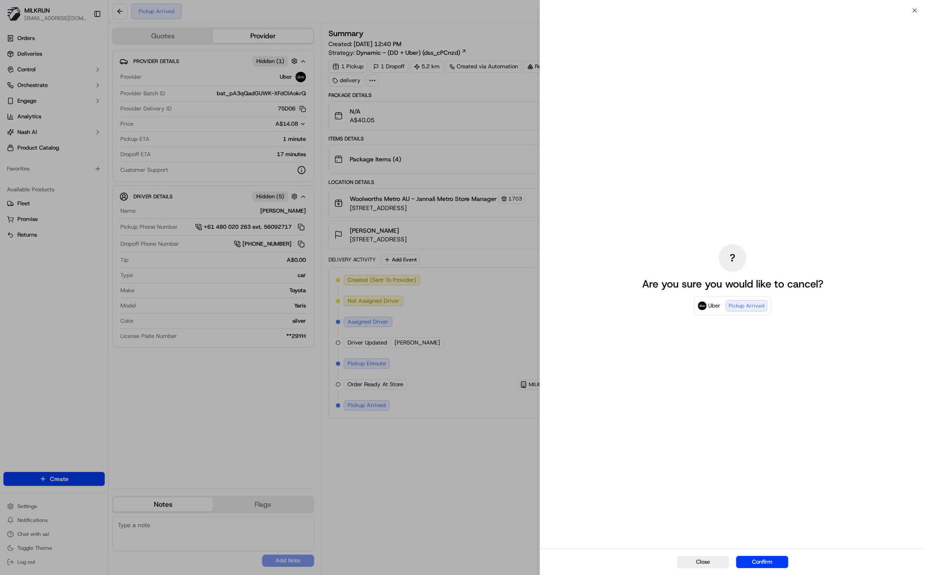
click at [761, 558] on button "Confirm" at bounding box center [762, 561] width 52 height 12
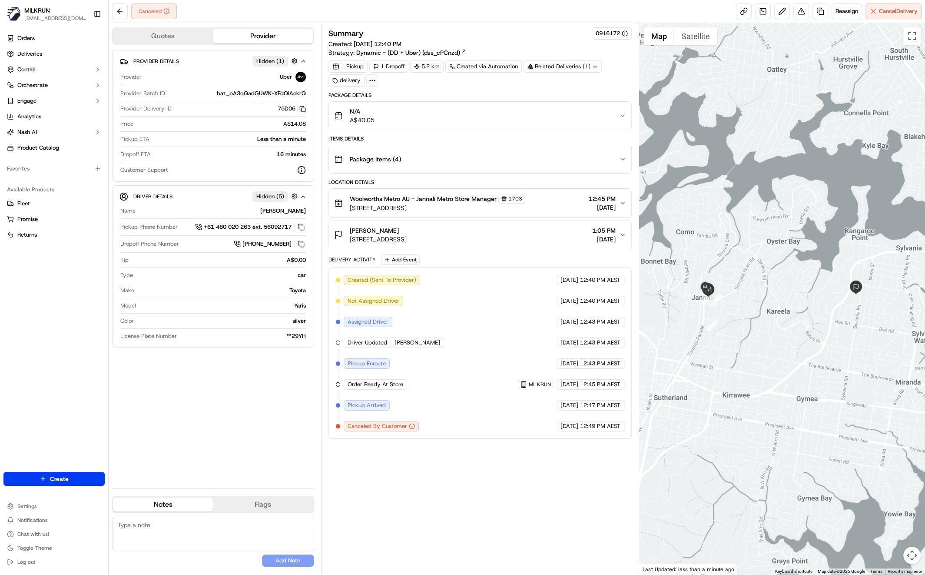
click at [623, 201] on icon "button" at bounding box center [622, 202] width 7 height 7
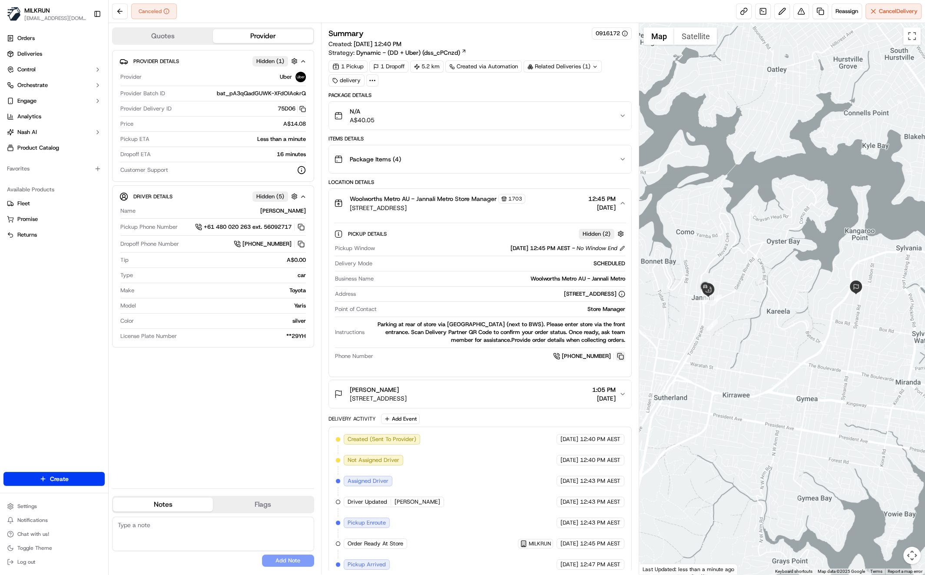
click at [621, 355] on button at bounding box center [621, 356] width 10 height 10
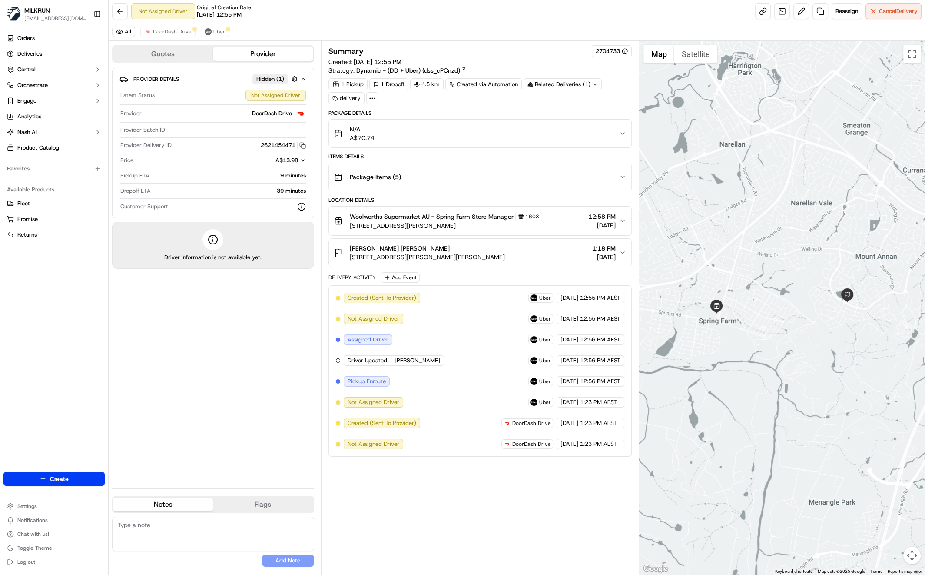
click at [211, 428] on div "Provider Details Hidden ( 1 ) Latest Status Not Assigned Driver Provider DoorDa…" at bounding box center [213, 274] width 202 height 413
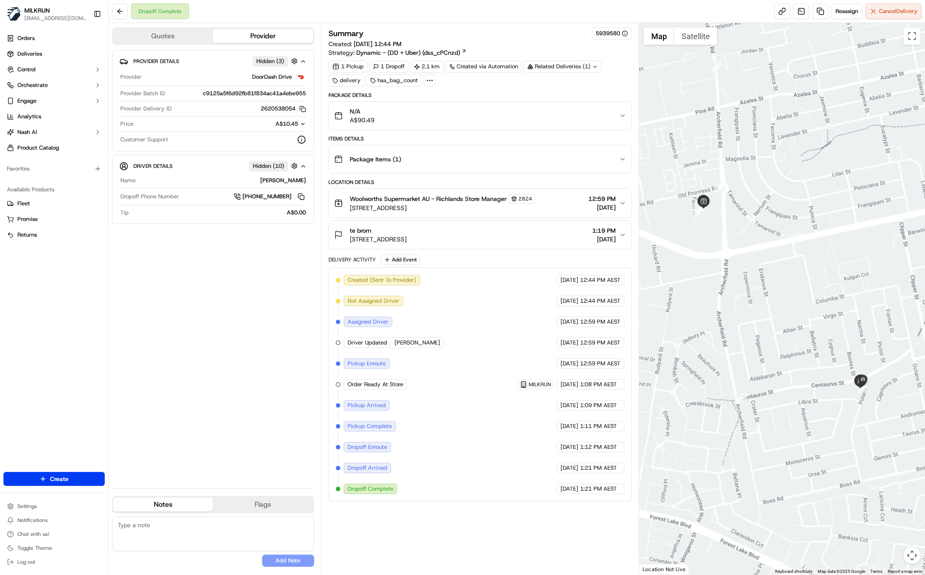
drag, startPoint x: 349, startPoint y: 235, endPoint x: 445, endPoint y: 241, distance: 97.1
click at [445, 241] on div "te brom [STREET_ADDRESS] 1:19 PM [DATE]" at bounding box center [477, 234] width 286 height 17
copy span "[STREET_ADDRESS]"
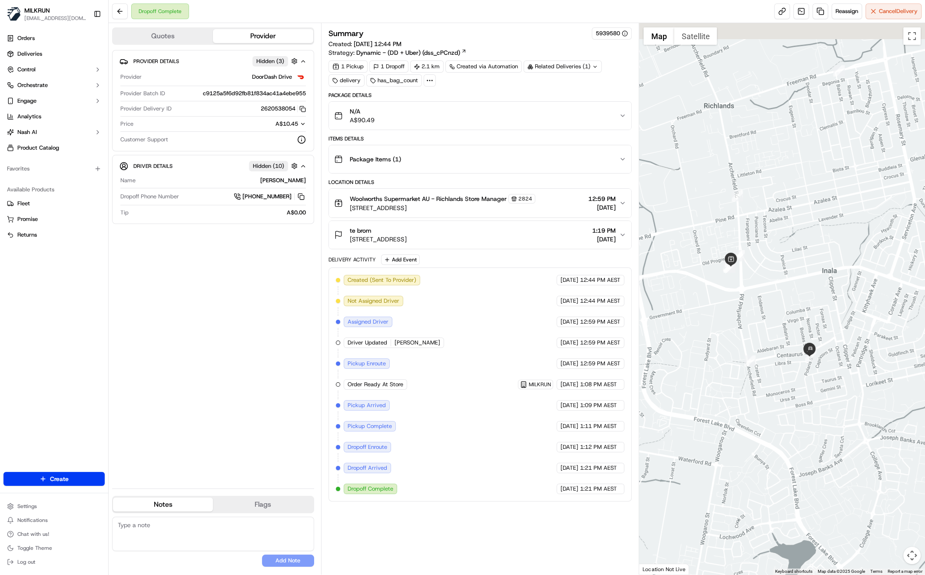
drag, startPoint x: 795, startPoint y: 316, endPoint x: 801, endPoint y: 306, distance: 11.5
click at [789, 323] on div at bounding box center [782, 298] width 286 height 551
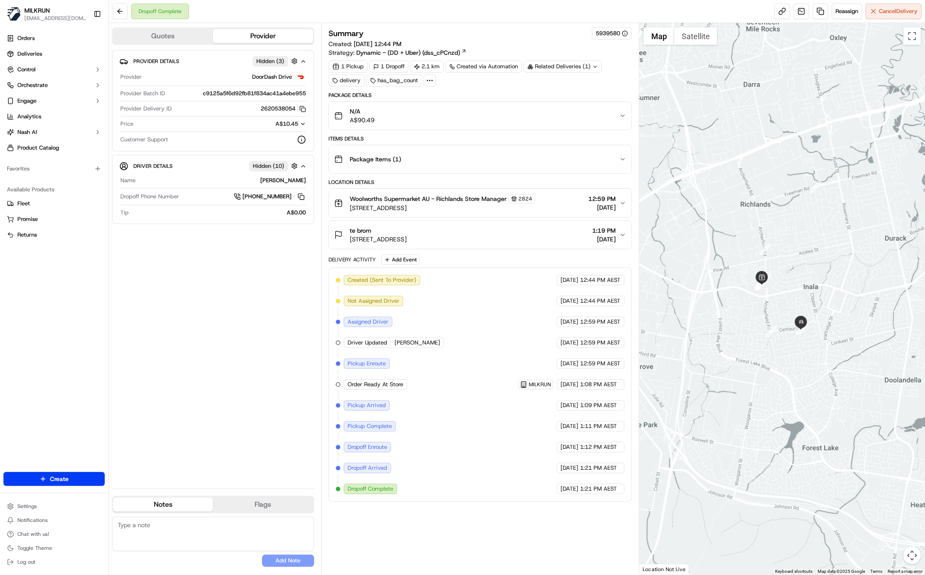
drag, startPoint x: 787, startPoint y: 274, endPoint x: 788, endPoint y: 269, distance: 5.0
click at [788, 269] on div at bounding box center [782, 298] width 286 height 551
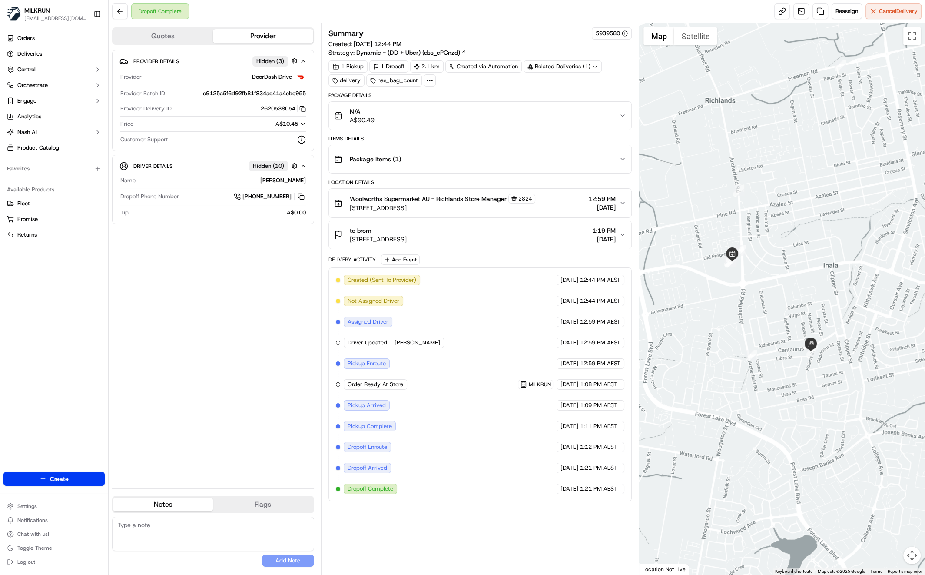
drag, startPoint x: 213, startPoint y: 413, endPoint x: 405, endPoint y: 394, distance: 193.9
click at [213, 413] on div "Provider Details Hidden ( 3 ) Provider DoorDash Drive Provider Batch ID c9125a5…" at bounding box center [213, 265] width 202 height 431
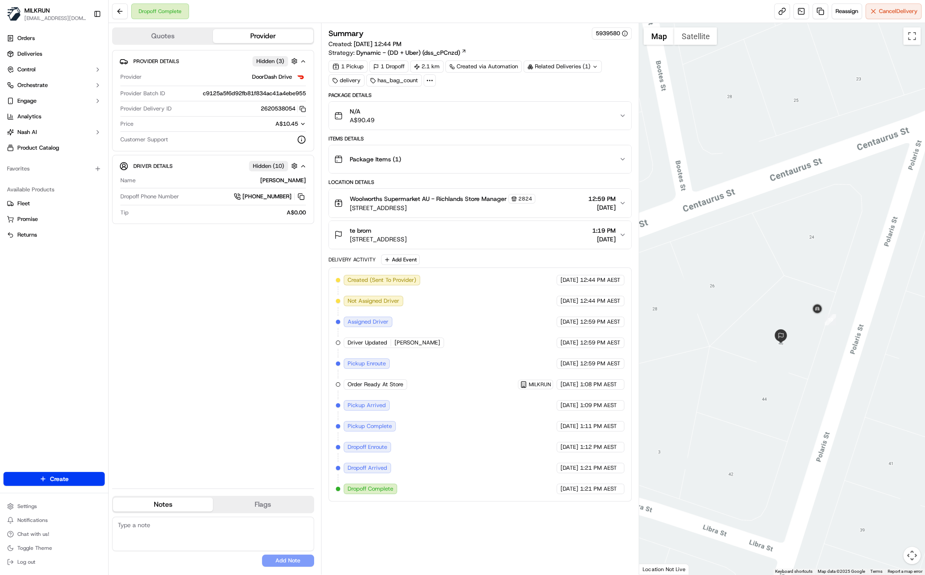
click at [813, 351] on div at bounding box center [782, 298] width 286 height 551
click at [804, 351] on div at bounding box center [782, 298] width 286 height 551
click at [202, 395] on div "Provider Details Hidden ( 3 ) Provider DoorDash Drive Provider Batch ID c9125a5…" at bounding box center [213, 265] width 202 height 431
click at [233, 351] on div "Provider Details Hidden ( 3 ) Provider DoorDash Drive Provider Batch ID c9125a5…" at bounding box center [213, 265] width 202 height 431
click at [622, 117] on icon "button" at bounding box center [622, 115] width 7 height 7
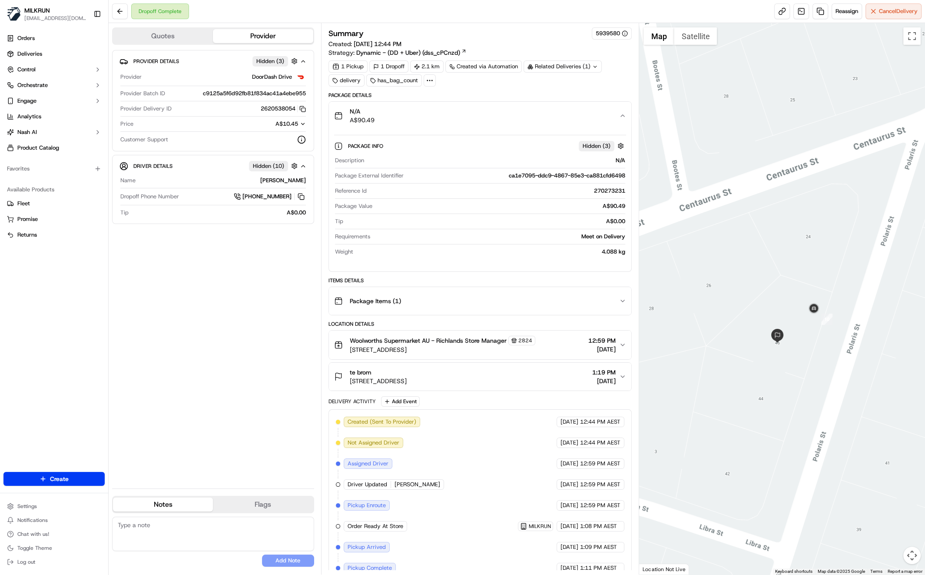
click at [189, 323] on div "Provider Details Hidden ( 3 ) Provider DoorDash Drive Provider Batch ID c9125a5…" at bounding box center [213, 265] width 202 height 431
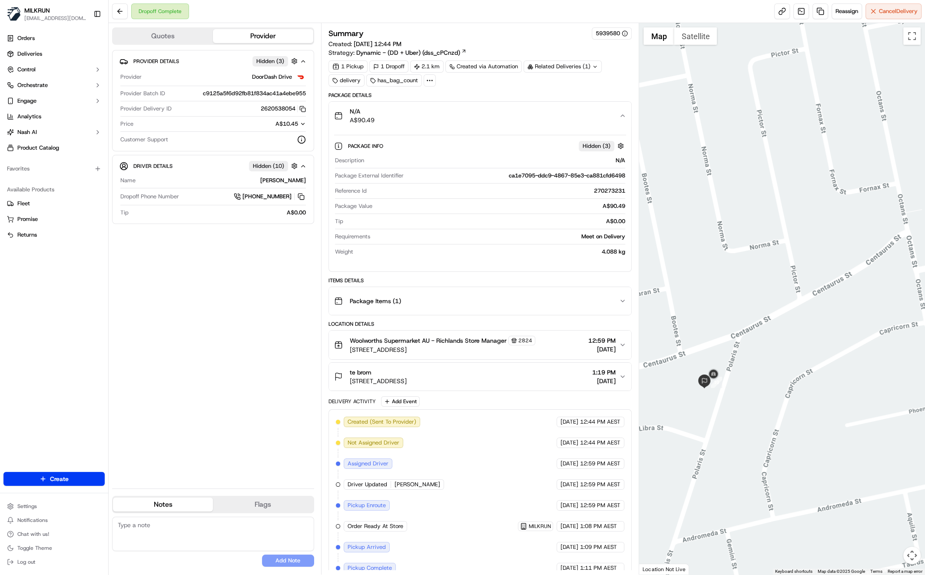
click at [741, 421] on div at bounding box center [782, 298] width 286 height 551
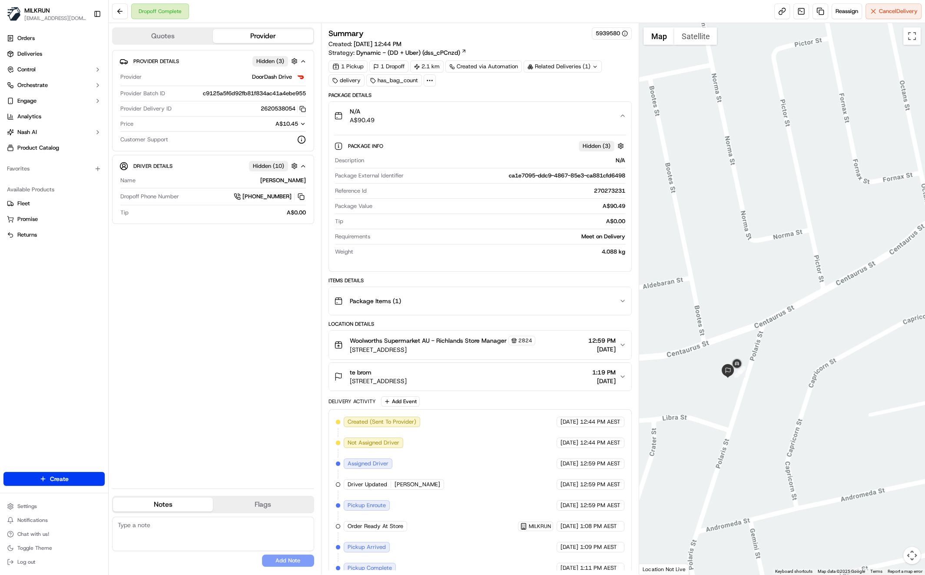
drag, startPoint x: 556, startPoint y: 344, endPoint x: 550, endPoint y: 352, distance: 10.2
click at [556, 344] on div "Woolworths Supermarket AU - Richlands Store Manager [STREET_ADDRESS] 12:59 PM […" at bounding box center [477, 345] width 286 height 18
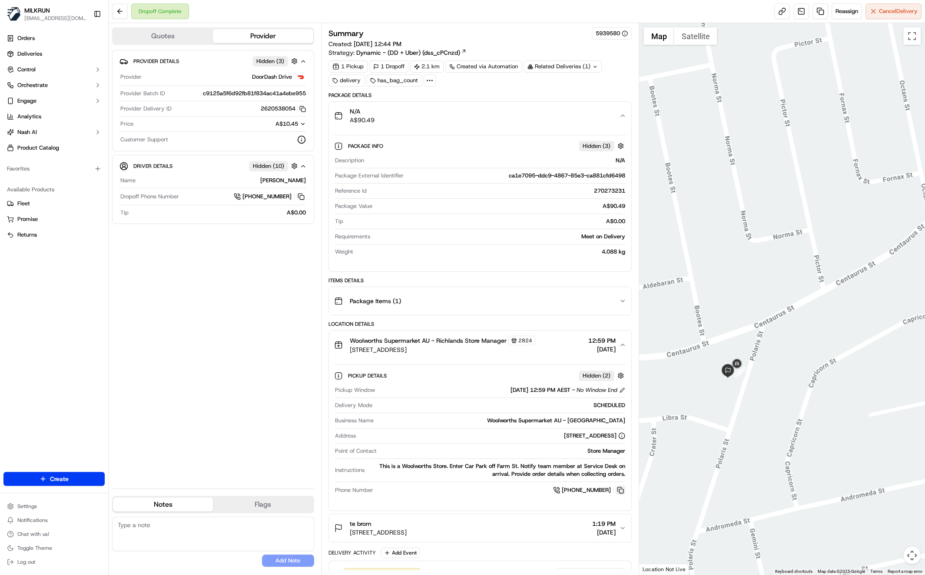
click at [621, 492] on button at bounding box center [621, 490] width 10 height 10
click at [621, 488] on button at bounding box center [621, 490] width 10 height 10
click at [236, 267] on div "Provider Details Hidden ( 3 ) Provider DoorDash Drive Provider Batch ID c9125a5…" at bounding box center [213, 265] width 202 height 431
click at [596, 144] on span "Hidden ( 3 )" at bounding box center [597, 146] width 28 height 8
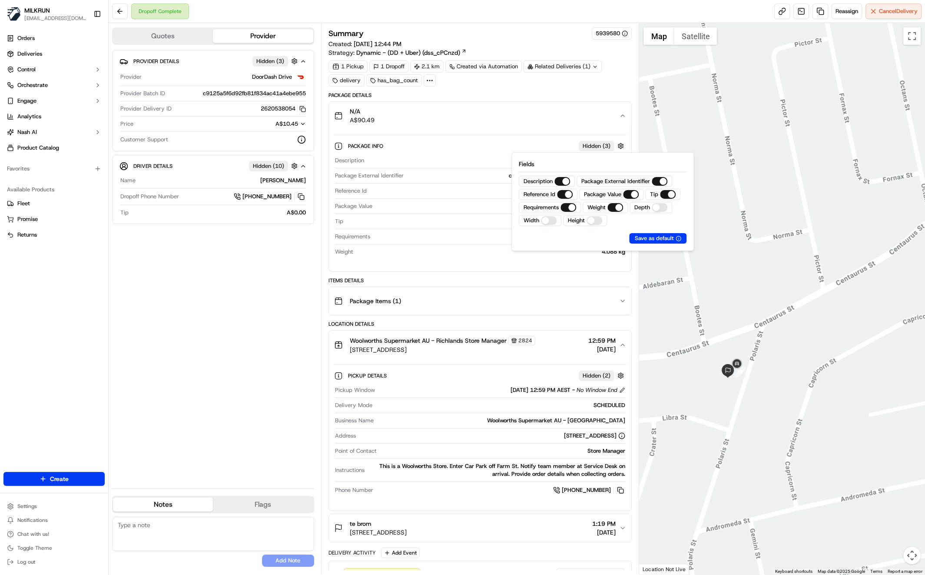
click at [494, 135] on div "Package Info Hidden ( 3 ) Description N/A Package External Identifier ca1e7095-…" at bounding box center [480, 197] width 292 height 124
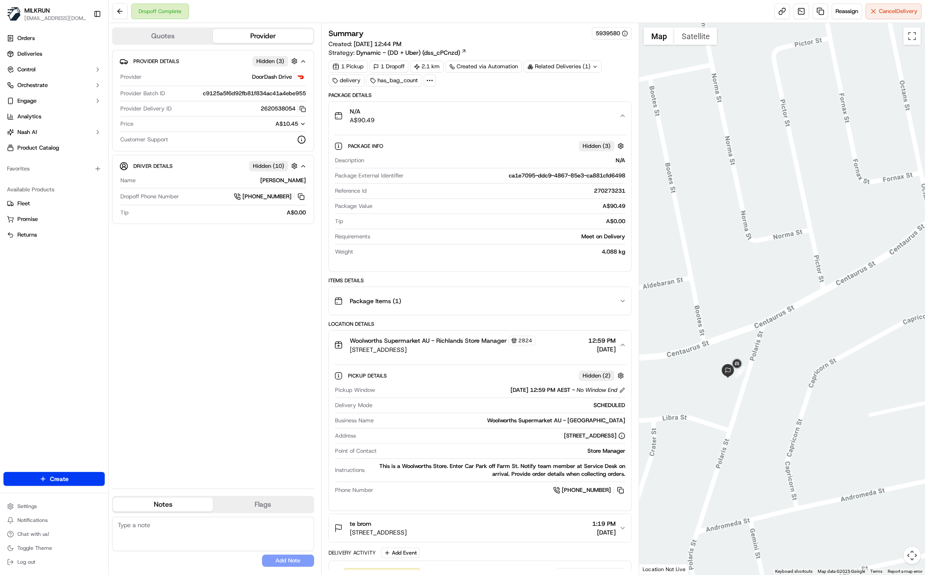
click at [605, 108] on div "N/A A$90.49" at bounding box center [477, 115] width 286 height 17
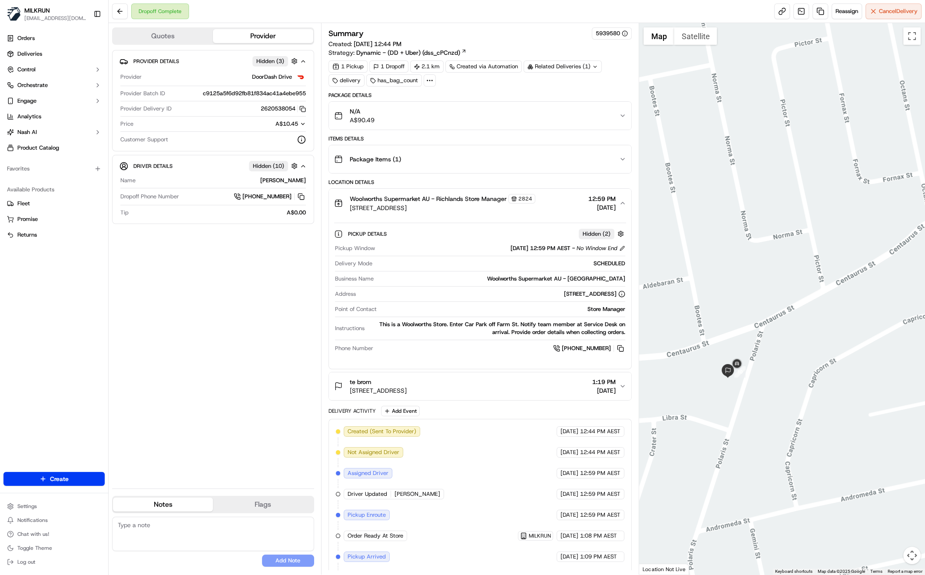
click at [593, 114] on div "N/A A$90.49" at bounding box center [477, 115] width 286 height 17
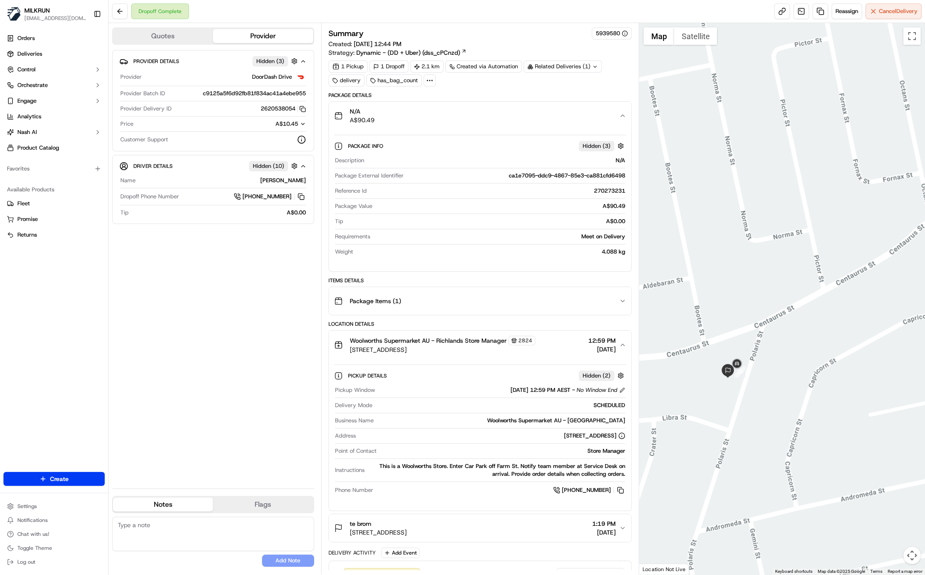
click at [598, 144] on span "Hidden ( 3 )" at bounding box center [597, 146] width 28 height 8
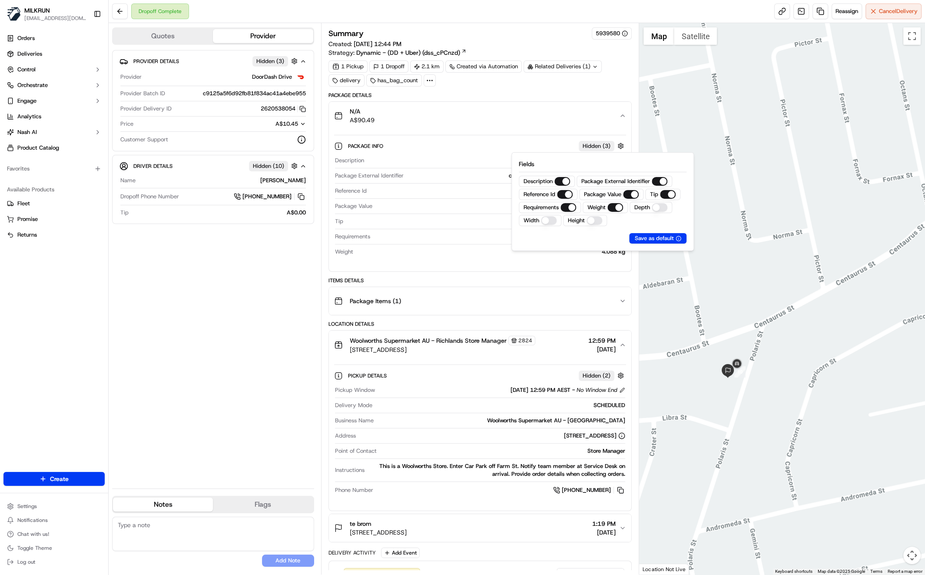
click at [598, 144] on span "Hidden ( 3 )" at bounding box center [597, 146] width 28 height 8
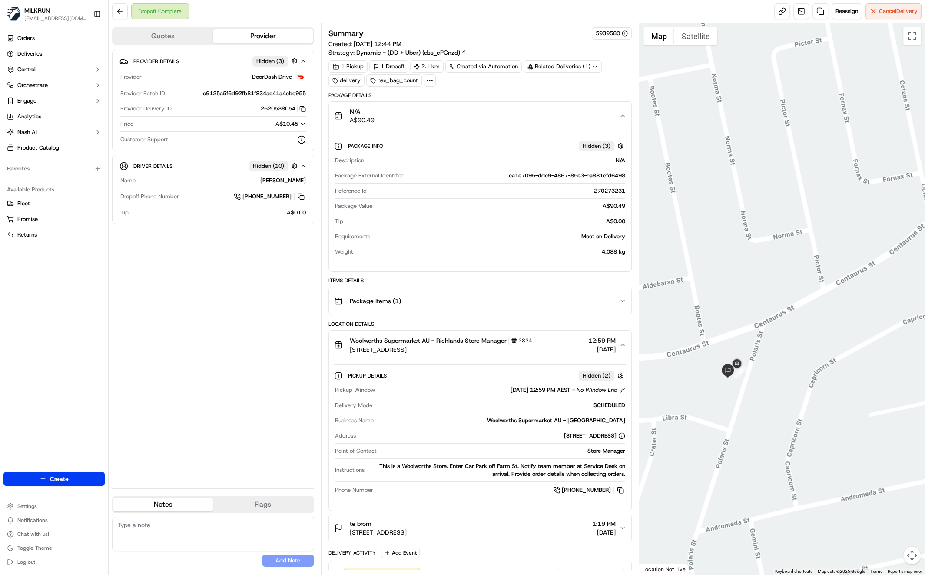
click at [427, 118] on div "N/A A$90.49" at bounding box center [477, 115] width 286 height 17
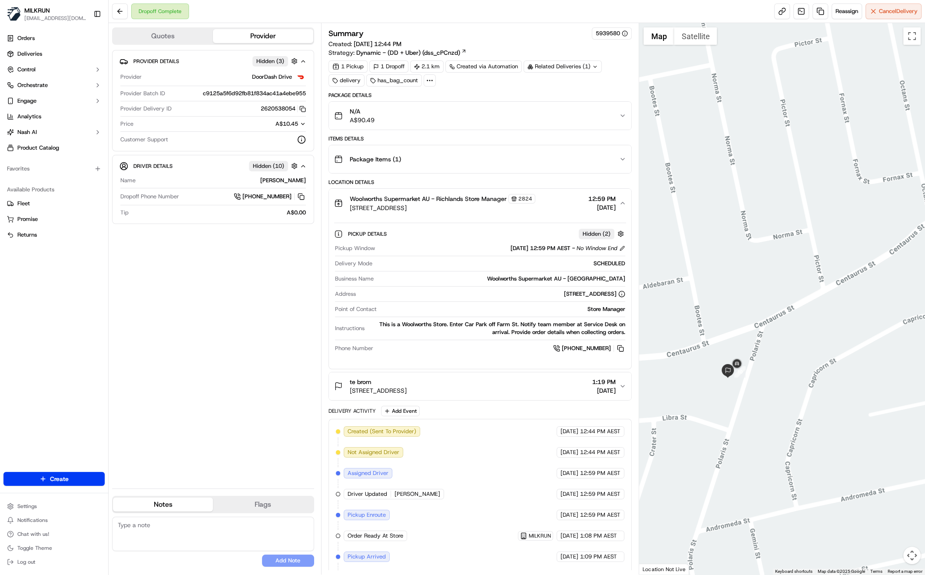
click at [421, 162] on div "Package Items ( 1 )" at bounding box center [477, 158] width 286 height 17
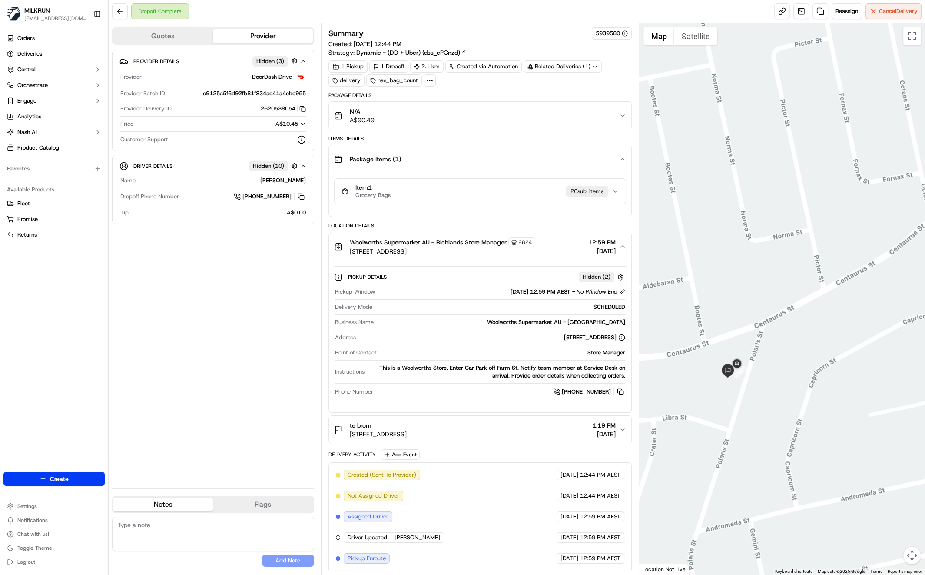
click at [455, 154] on div "Package Items ( 1 )" at bounding box center [477, 158] width 286 height 17
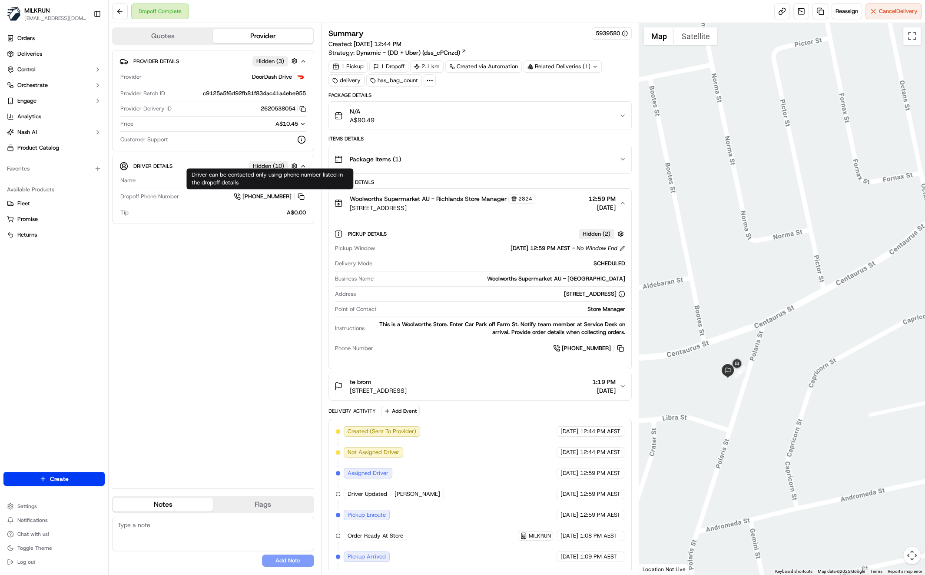
click at [183, 325] on div "Provider Details Hidden ( 3 ) Provider DoorDash Drive Provider Batch ID c9125a5…" at bounding box center [213, 265] width 202 height 431
drag, startPoint x: 220, startPoint y: 328, endPoint x: 216, endPoint y: 325, distance: 4.9
click at [220, 327] on div "Provider Details Hidden ( 3 ) Provider DoorDash Drive Provider Batch ID c9125a5…" at bounding box center [213, 265] width 202 height 431
drag, startPoint x: 256, startPoint y: 280, endPoint x: 256, endPoint y: 290, distance: 10.0
click at [255, 280] on div "Provider Details Hidden ( 3 ) Provider DoorDash Drive Provider Batch ID c9125a5…" at bounding box center [213, 265] width 202 height 431
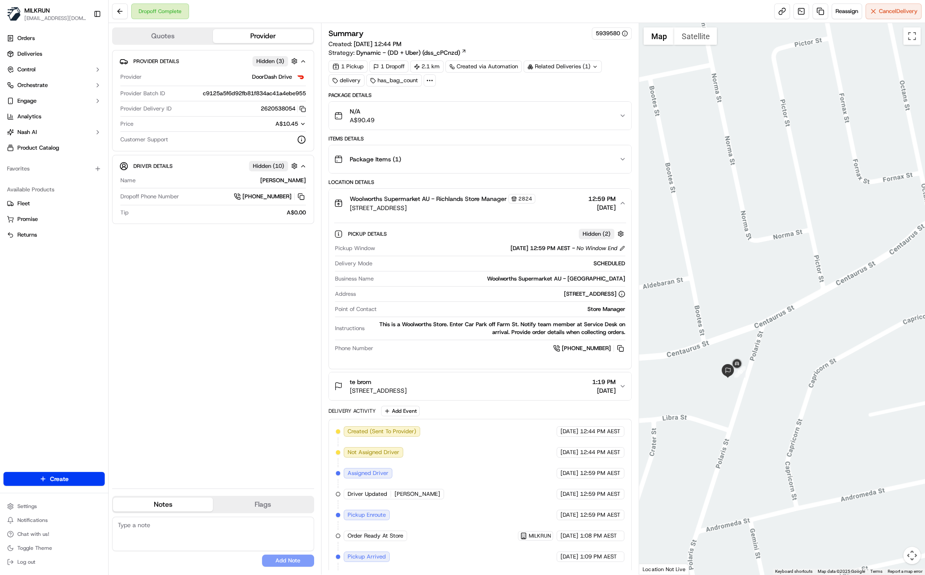
click at [237, 275] on div "Provider Details Hidden ( 3 ) Provider DoorDash Drive Provider Batch ID c9125a5…" at bounding box center [213, 265] width 202 height 431
click at [233, 300] on div "Provider Details Hidden ( 3 ) Provider DoorDash Drive Provider Batch ID c9125a5…" at bounding box center [213, 265] width 202 height 431
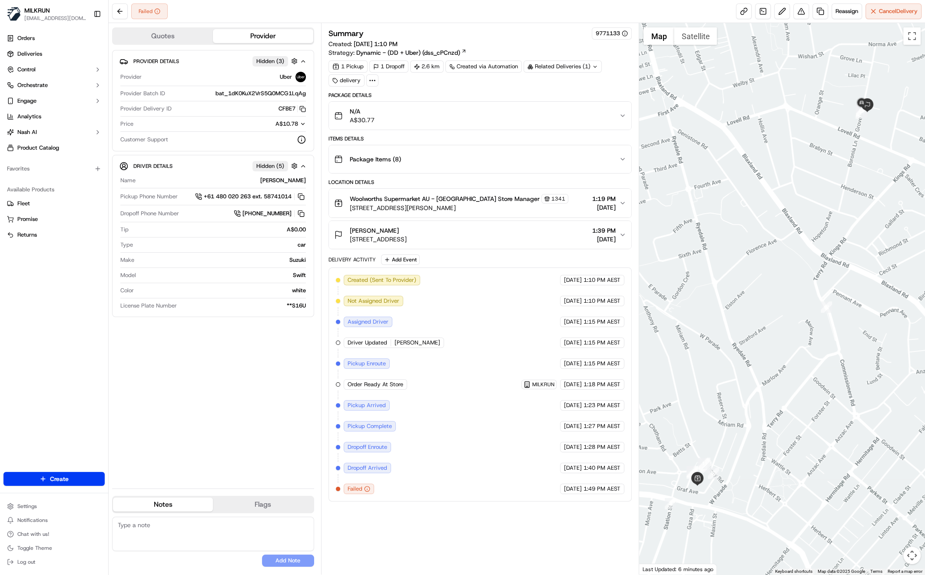
drag, startPoint x: 424, startPoint y: 515, endPoint x: 419, endPoint y: 505, distance: 10.7
click at [426, 515] on div "Summary 9771133 Created: [DATE] 1:10 PM Strategy: Dynamic - (DD + Uber) (dss_cP…" at bounding box center [481, 298] width 304 height 542
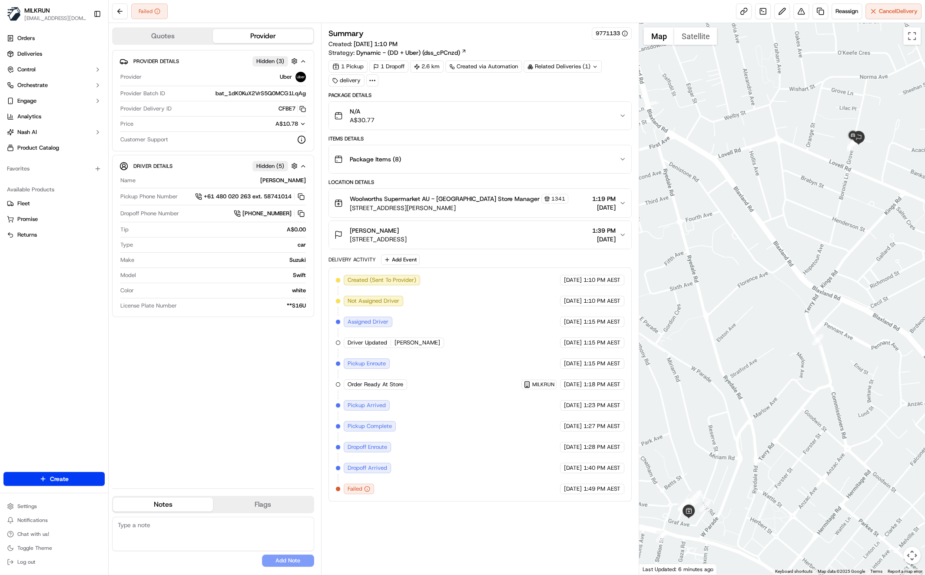
drag, startPoint x: 757, startPoint y: 302, endPoint x: 762, endPoint y: 308, distance: 8.0
click at [757, 317] on div at bounding box center [782, 298] width 286 height 551
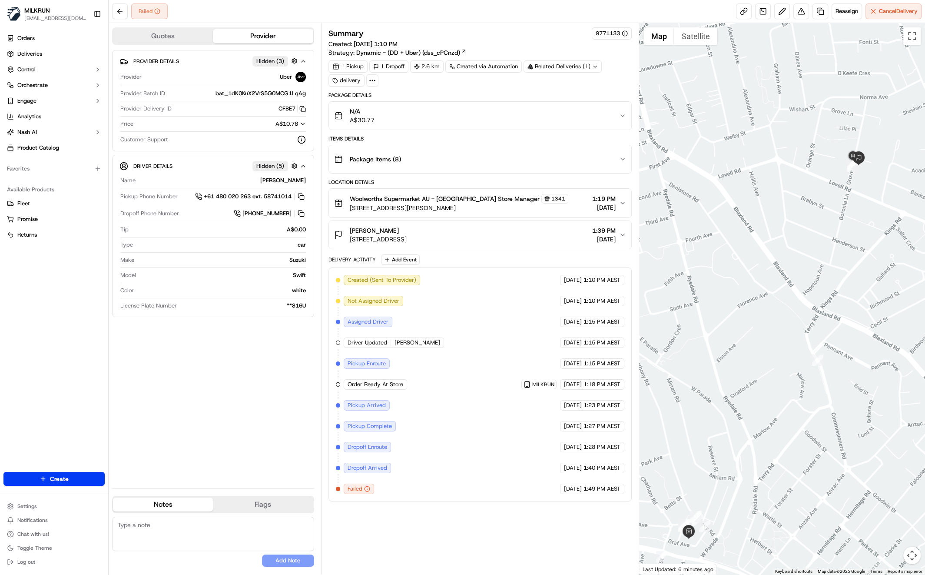
drag, startPoint x: 169, startPoint y: 395, endPoint x: 166, endPoint y: 409, distance: 13.4
click at [169, 395] on div "Provider Details Hidden ( 3 ) Provider Uber Provider Batch ID bat_1dK0KuX2VrS5Q…" at bounding box center [213, 265] width 202 height 431
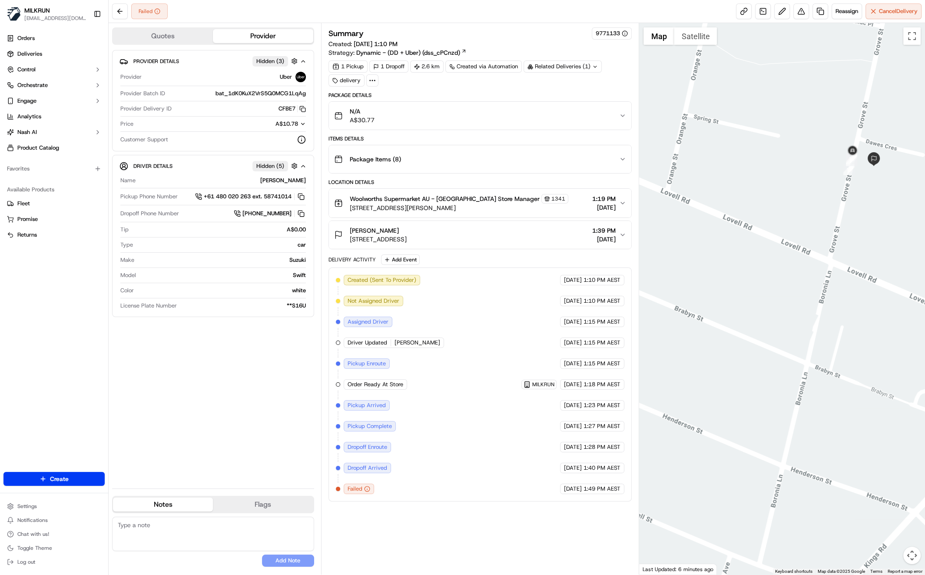
click at [167, 444] on div "Provider Details Hidden ( 3 ) Provider Uber Provider Batch ID bat_1dK0KuX2VrS5Q…" at bounding box center [213, 265] width 202 height 431
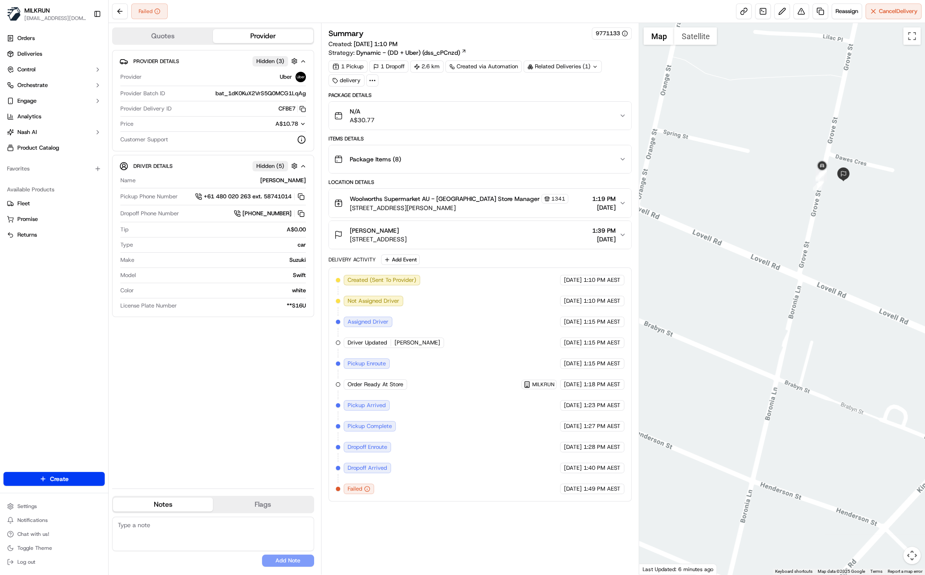
drag, startPoint x: 839, startPoint y: 236, endPoint x: 810, endPoint y: 249, distance: 31.9
click at [810, 249] on div at bounding box center [782, 298] width 286 height 551
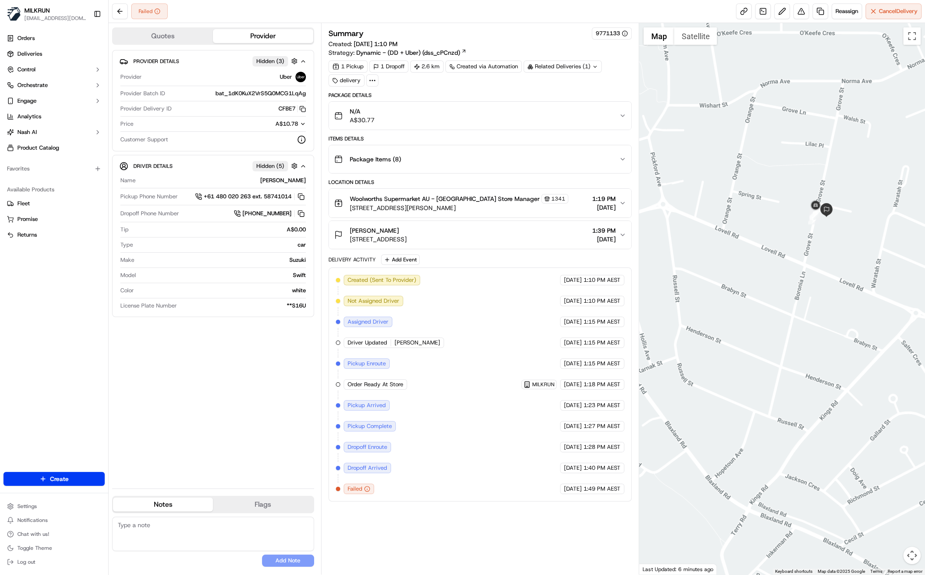
drag, startPoint x: 221, startPoint y: 407, endPoint x: 227, endPoint y: 402, distance: 8.0
click at [220, 407] on div "Provider Details Hidden ( 3 ) Provider Uber Provider Batch ID bat_1dK0KuX2VrS5Q…" at bounding box center [213, 265] width 202 height 431
click at [229, 428] on div "Provider Details Hidden ( 3 ) Provider Uber Provider Batch ID bat_1dK0KuX2VrS5Q…" at bounding box center [213, 265] width 202 height 431
click at [471, 537] on div "Summary 9771133 Created: 21/09/2025 1:10 PM Strategy: Dynamic - (DD + Uber) (ds…" at bounding box center [481, 298] width 304 height 542
